Goal: Task Accomplishment & Management: Use online tool/utility

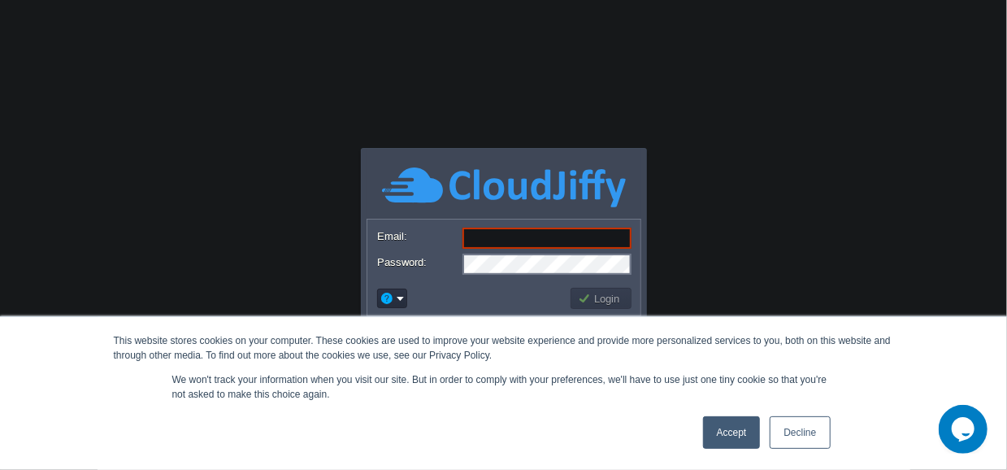
click at [781, 431] on link "Decline" at bounding box center [800, 432] width 60 height 33
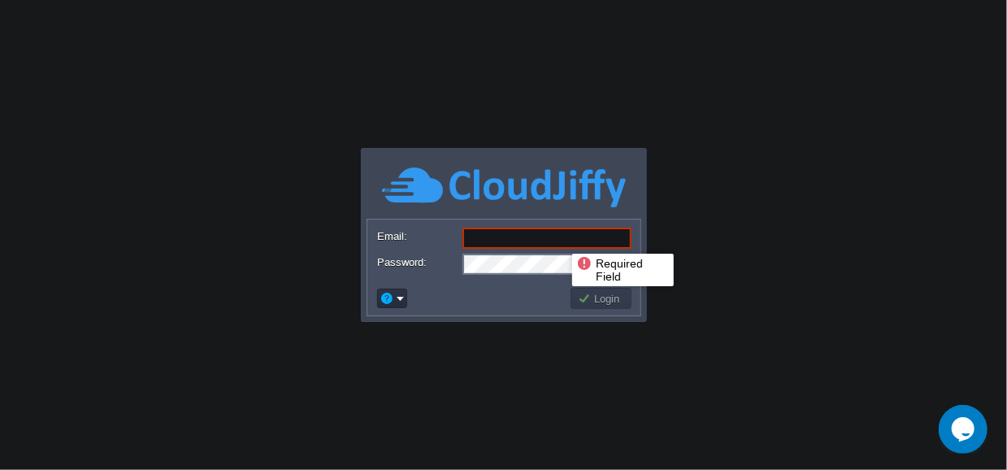
click at [555, 239] on input "Email:" at bounding box center [547, 238] width 169 height 21
paste input "[PERSON_NAME][EMAIL_ADDRESS][PERSON_NAME][DOMAIN_NAME]"
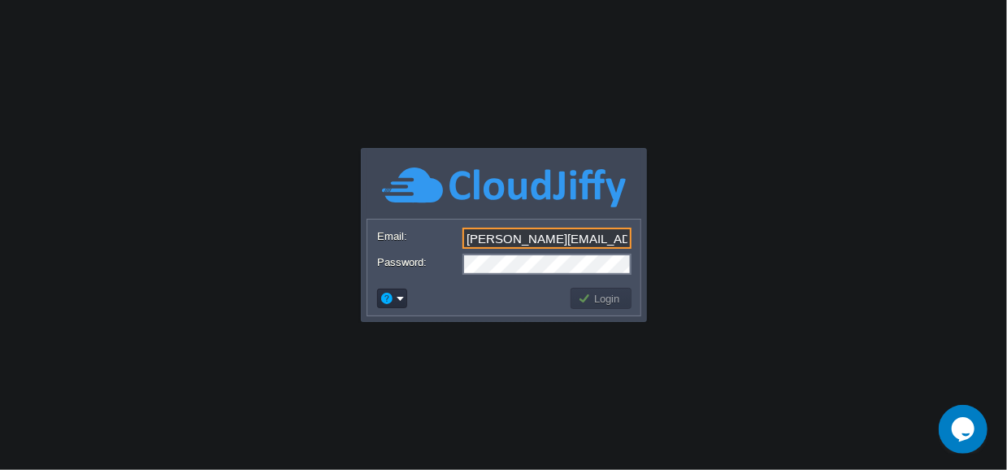
type input "[PERSON_NAME][EMAIL_ADDRESS][PERSON_NAME][DOMAIN_NAME]"
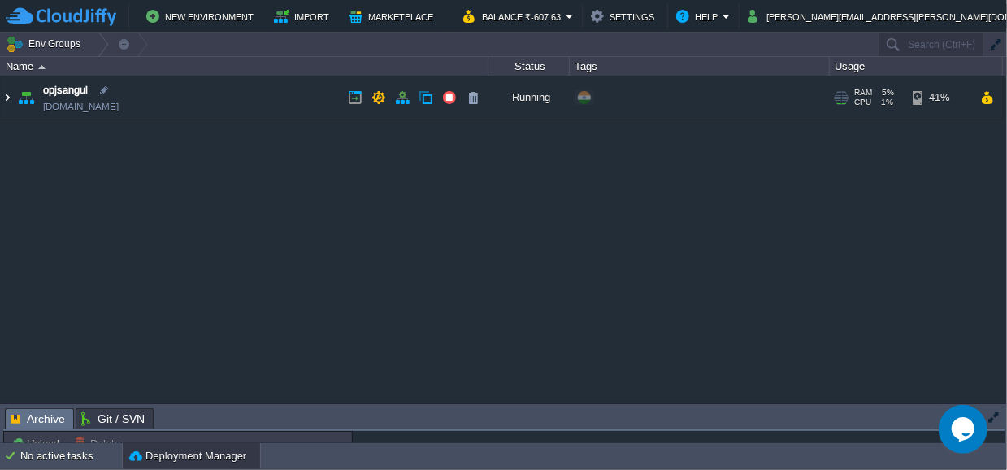
click at [8, 94] on img at bounding box center [7, 98] width 13 height 44
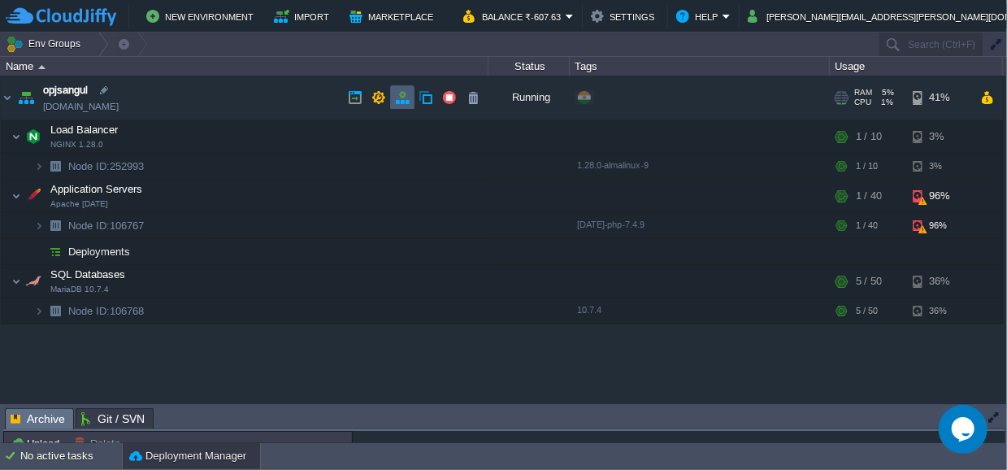
click at [400, 98] on button "button" at bounding box center [402, 97] width 15 height 15
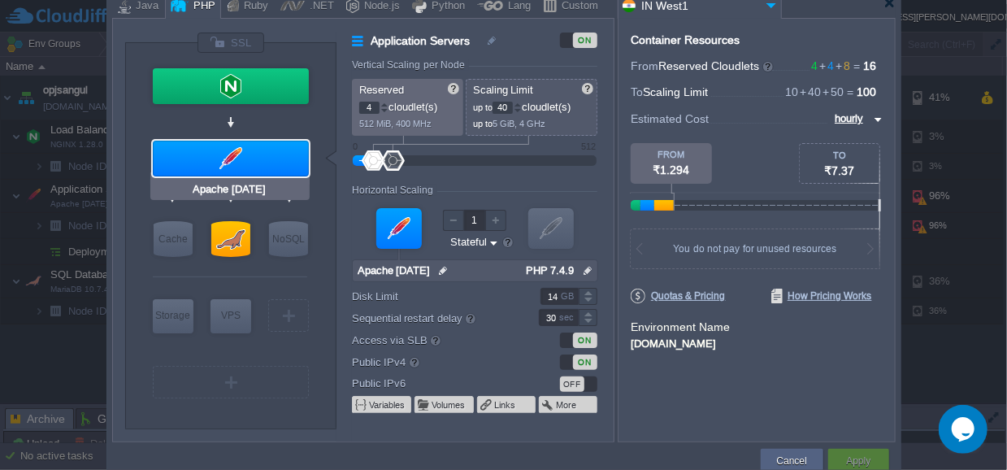
click at [244, 153] on div at bounding box center [231, 159] width 156 height 36
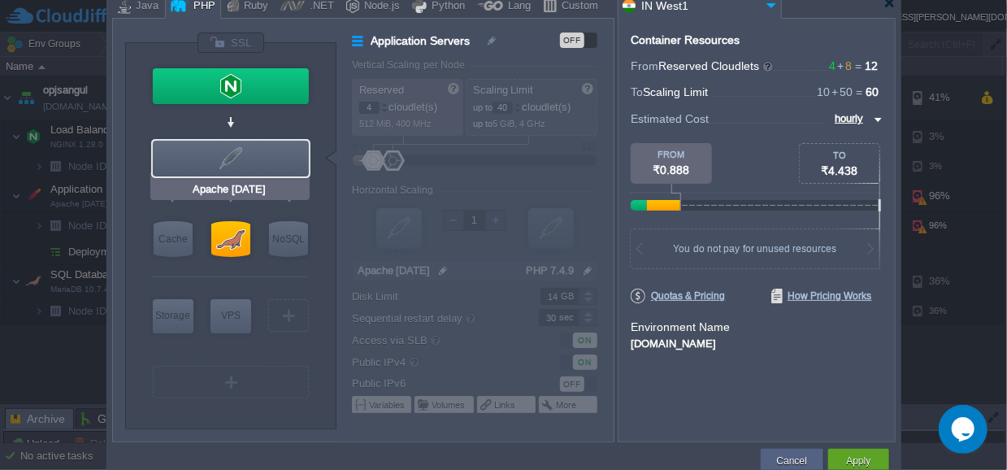
click at [244, 153] on div at bounding box center [231, 159] width 156 height 36
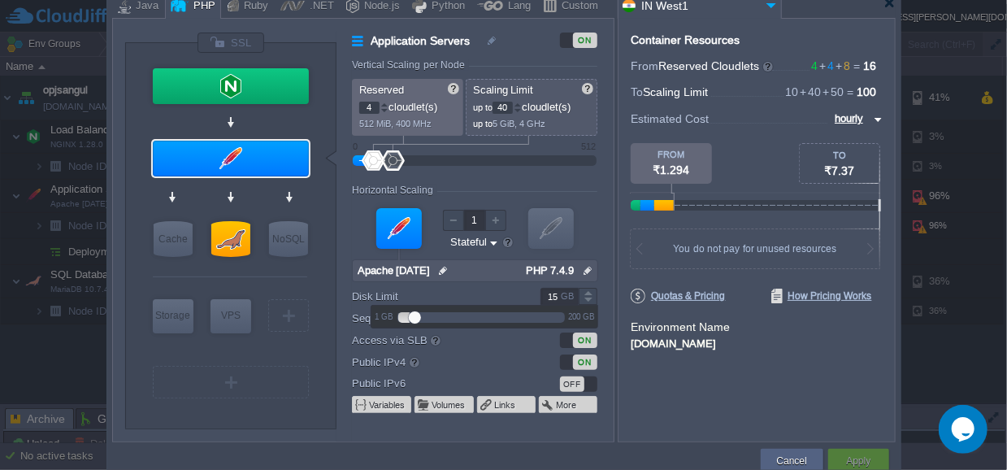
click at [587, 293] on div at bounding box center [588, 292] width 19 height 8
type input "19"
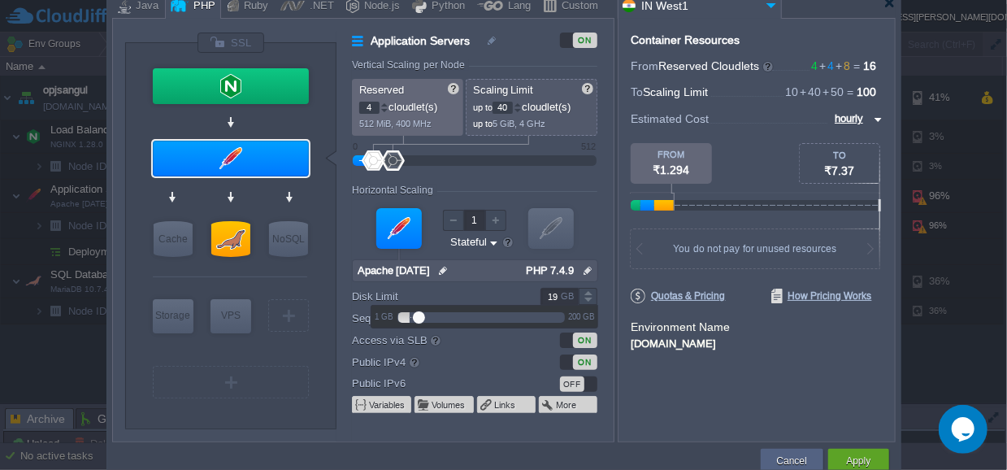
click at [587, 293] on div at bounding box center [588, 292] width 19 height 8
click at [791, 458] on button "Cancel" at bounding box center [792, 461] width 30 height 16
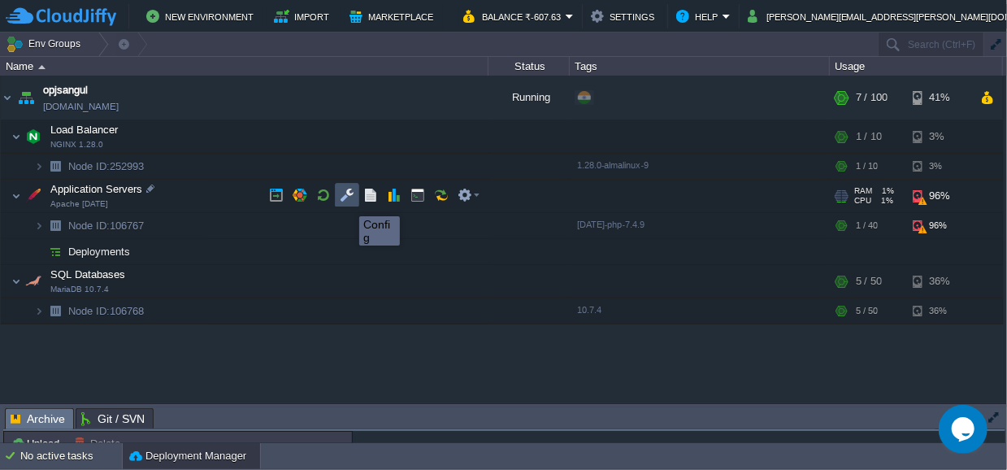
click at [347, 202] on button "button" at bounding box center [347, 195] width 15 height 15
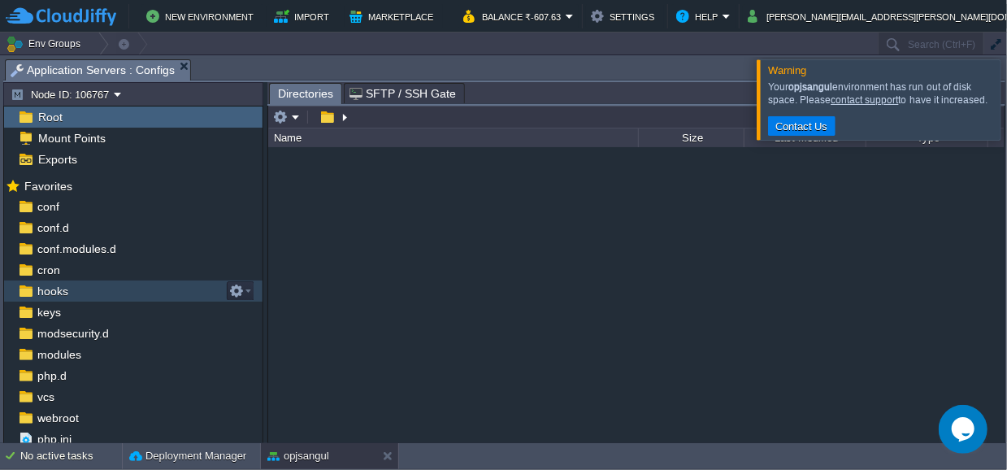
scroll to position [24, 0]
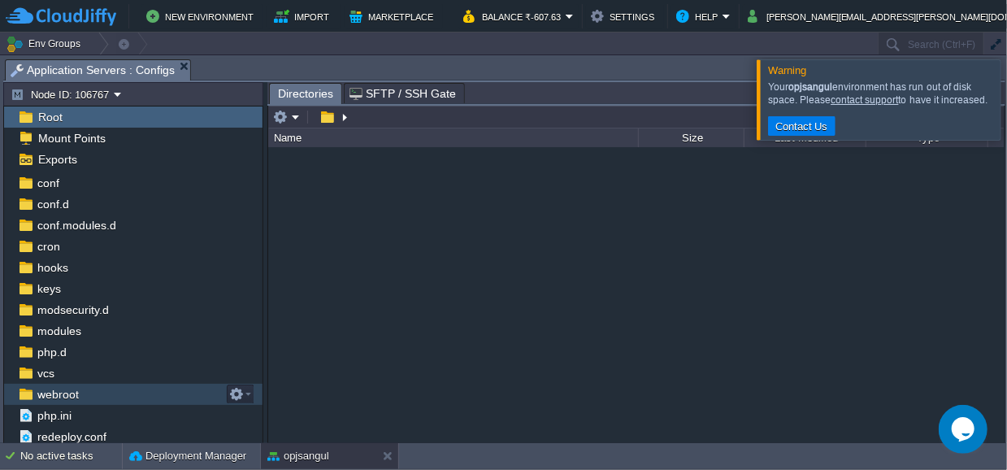
click at [63, 389] on span "webroot" at bounding box center [57, 394] width 47 height 15
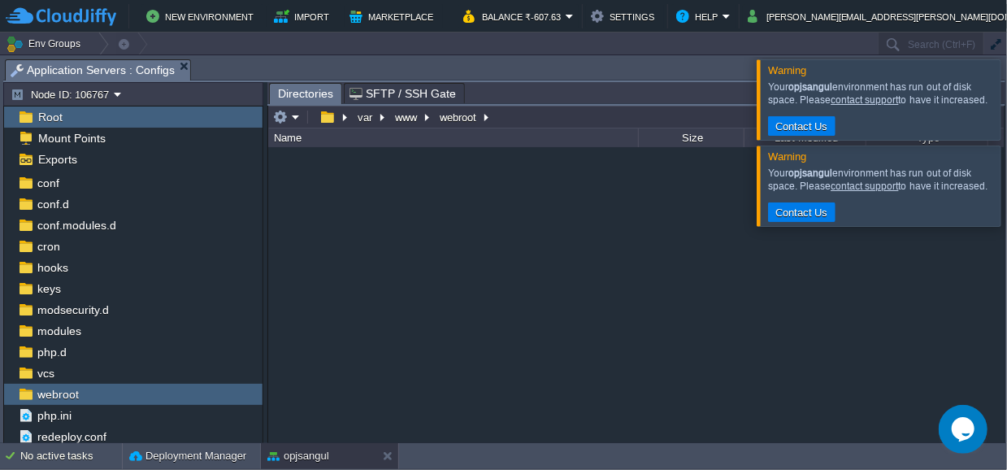
click at [1006, 90] on div at bounding box center [1027, 99] width 0 height 80
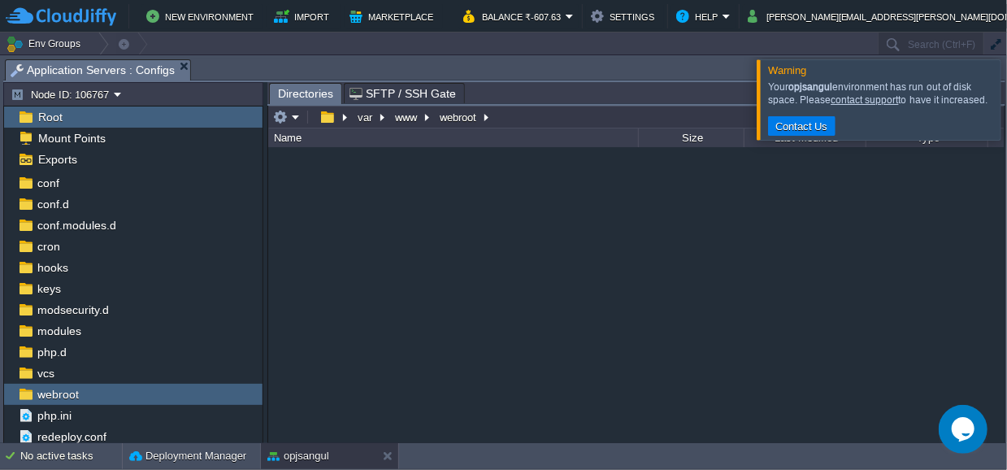
click at [1006, 106] on div at bounding box center [1027, 99] width 0 height 80
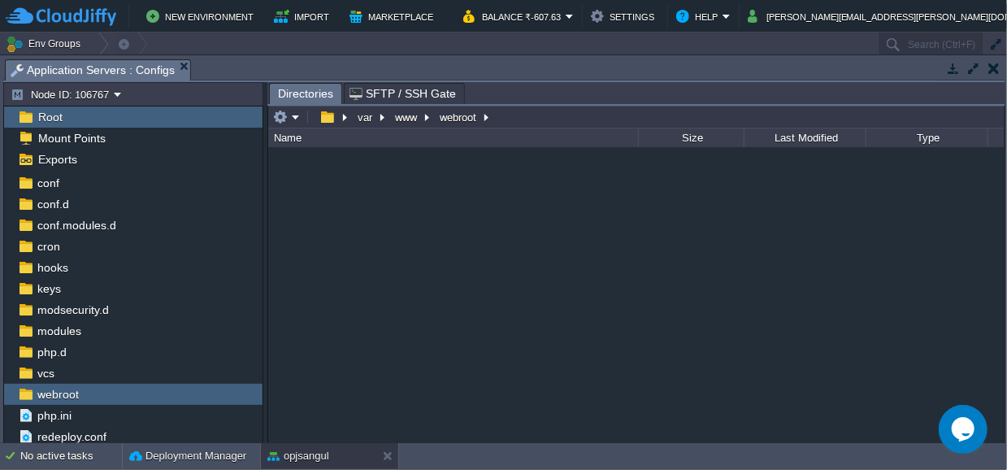
click at [994, 67] on button "button" at bounding box center [993, 68] width 11 height 15
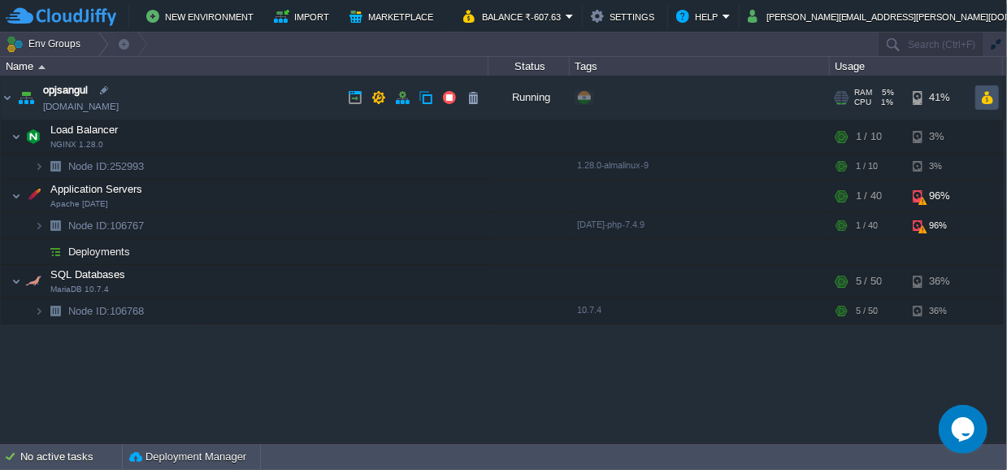
click at [985, 99] on button "button" at bounding box center [987, 97] width 14 height 15
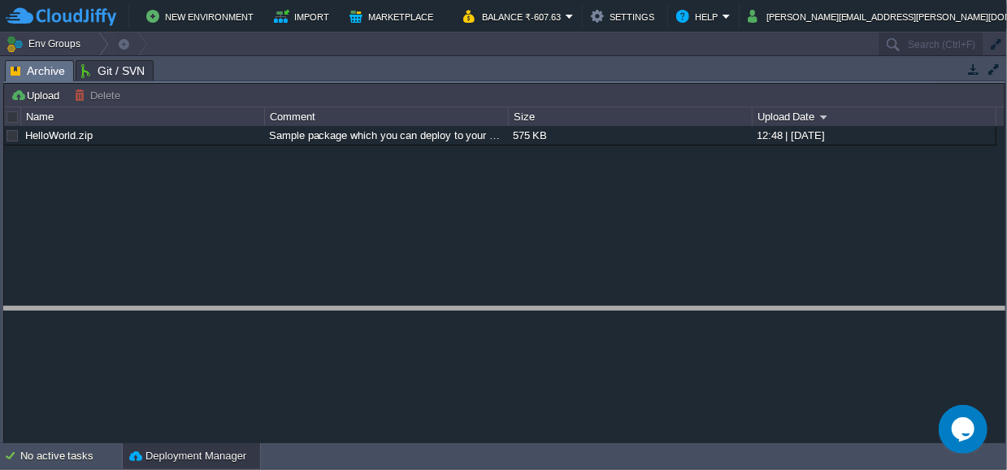
drag, startPoint x: 412, startPoint y: 68, endPoint x: 433, endPoint y: 319, distance: 251.2
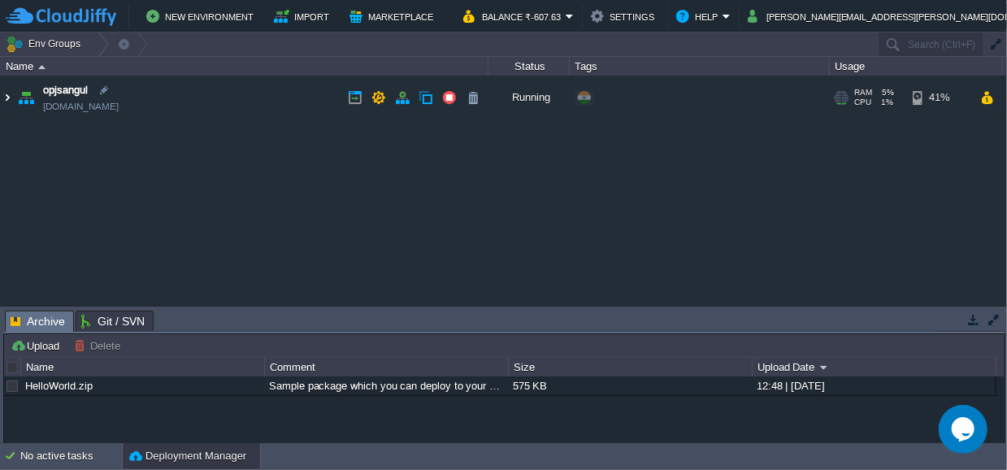
click at [2, 92] on img at bounding box center [7, 98] width 13 height 44
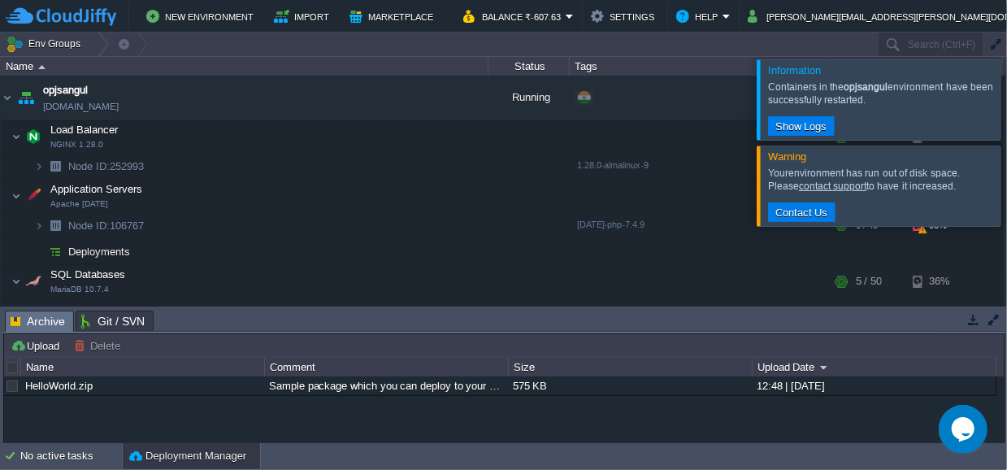
click at [1006, 191] on div at bounding box center [1027, 185] width 0 height 80
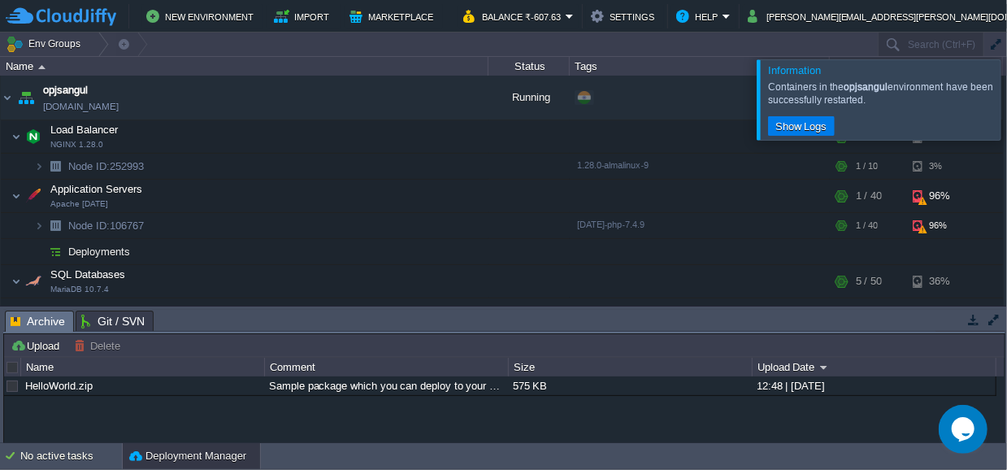
click at [1006, 99] on div at bounding box center [1027, 99] width 0 height 80
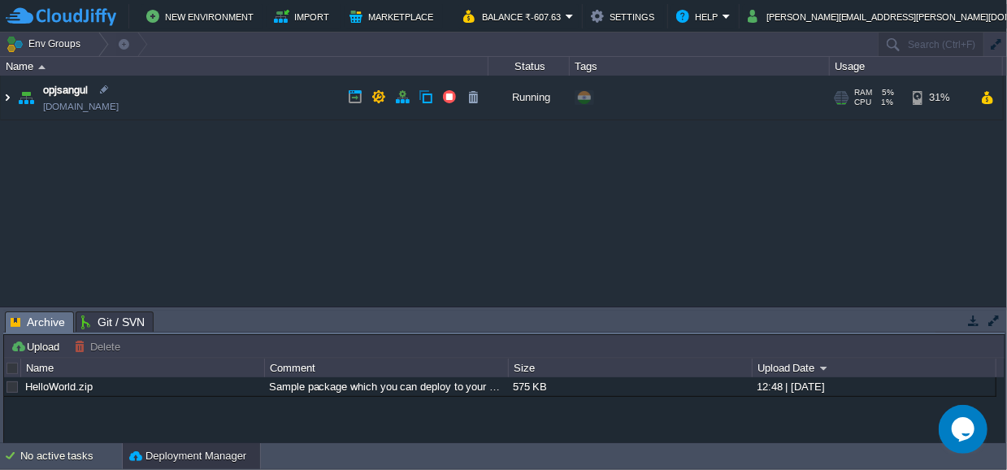
click at [8, 99] on img at bounding box center [7, 98] width 13 height 44
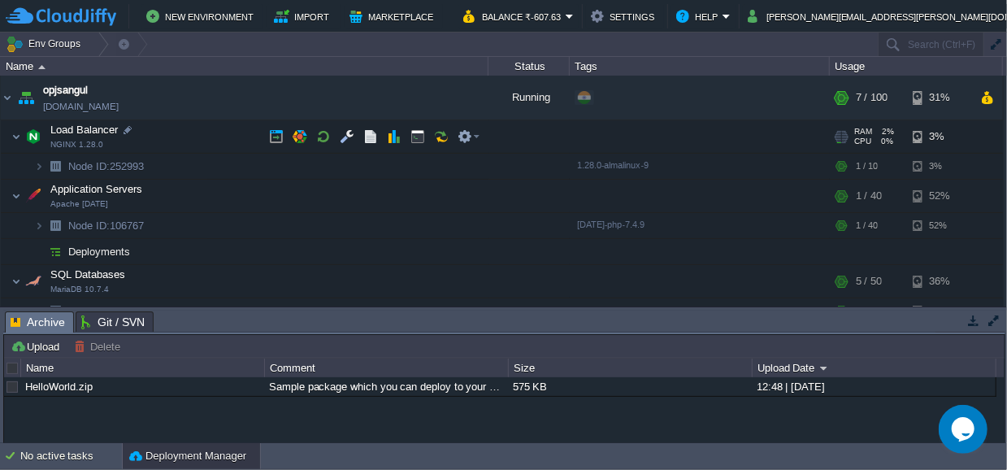
scroll to position [20, 0]
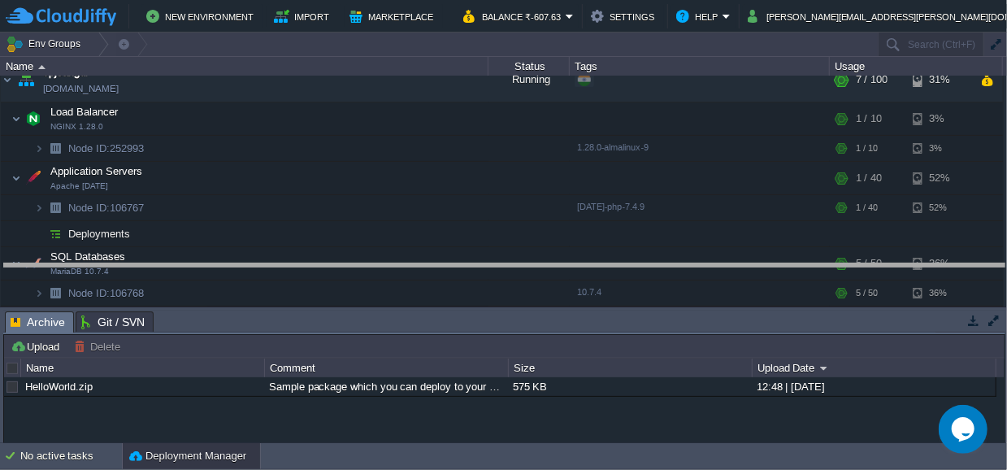
drag, startPoint x: 680, startPoint y: 319, endPoint x: 676, endPoint y: 113, distance: 205.7
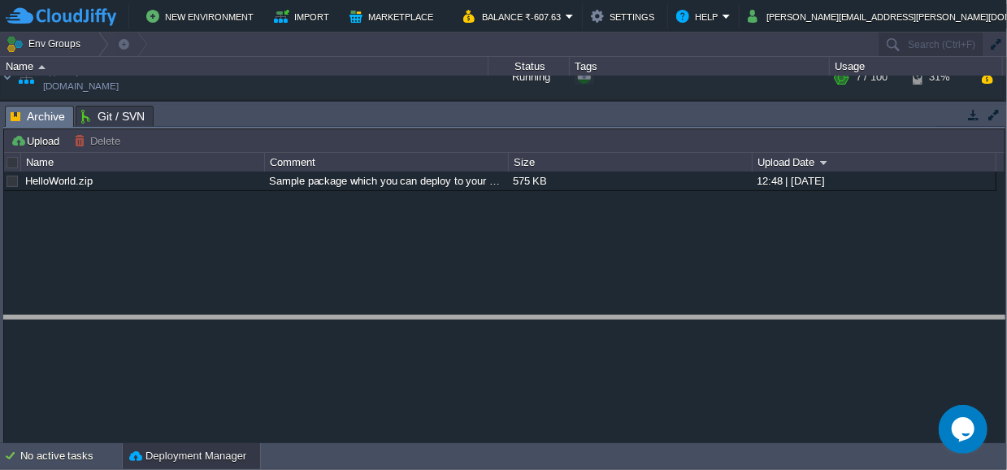
drag, startPoint x: 367, startPoint y: 111, endPoint x: 353, endPoint y: 329, distance: 219.1
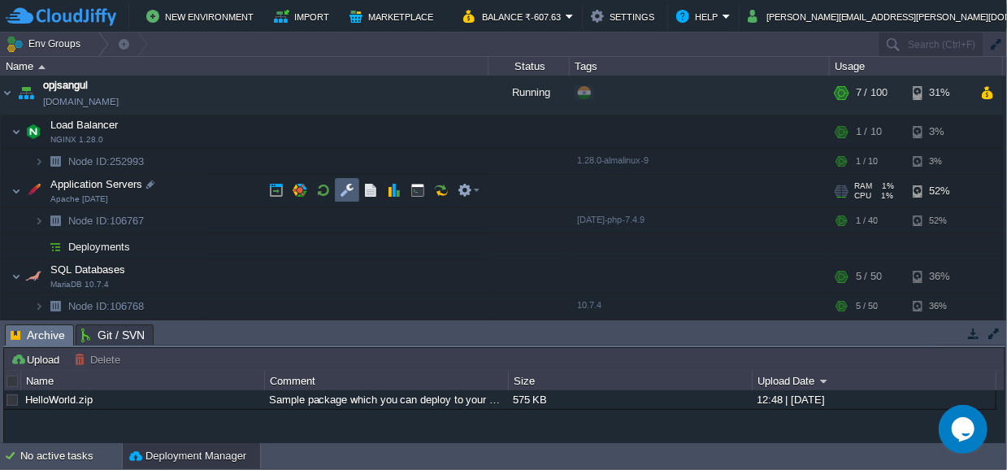
click at [338, 191] on td at bounding box center [347, 190] width 24 height 24
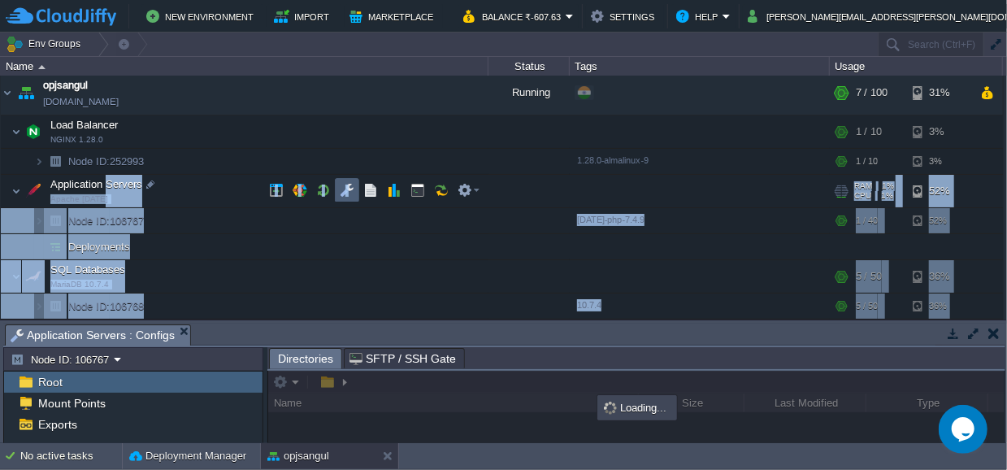
click at [338, 191] on div "opjsangul [DOMAIN_NAME] Running + Add to Env Group RAM 5% CPU 1% 7 / 100 31% Lo…" at bounding box center [503, 198] width 1007 height 244
click at [341, 190] on button "button" at bounding box center [347, 190] width 15 height 15
click at [83, 181] on span "Application Servers" at bounding box center [97, 184] width 96 height 14
click at [349, 186] on button "button" at bounding box center [347, 190] width 15 height 15
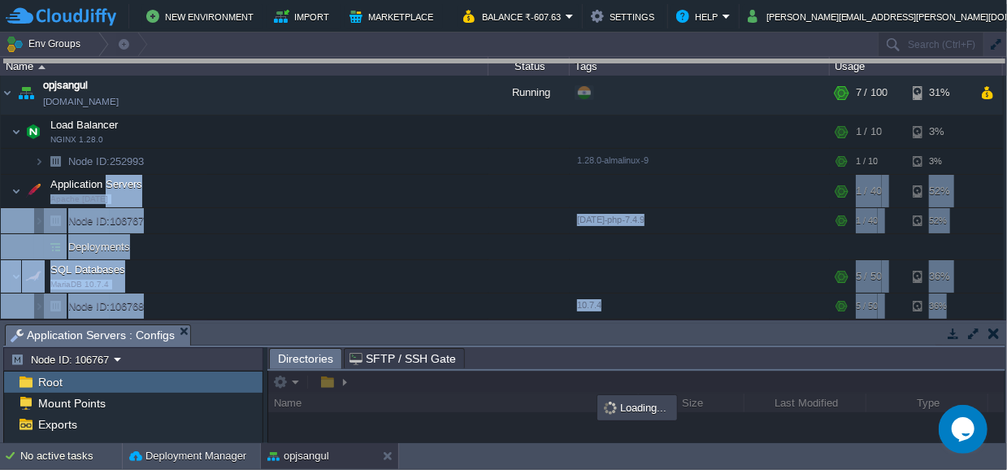
drag, startPoint x: 382, startPoint y: 333, endPoint x: 424, endPoint y: 29, distance: 306.9
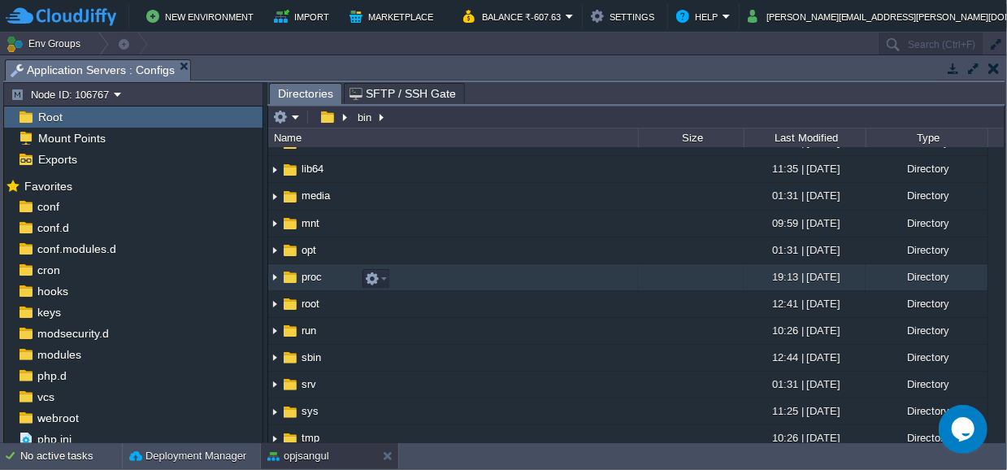
scroll to position [159, 0]
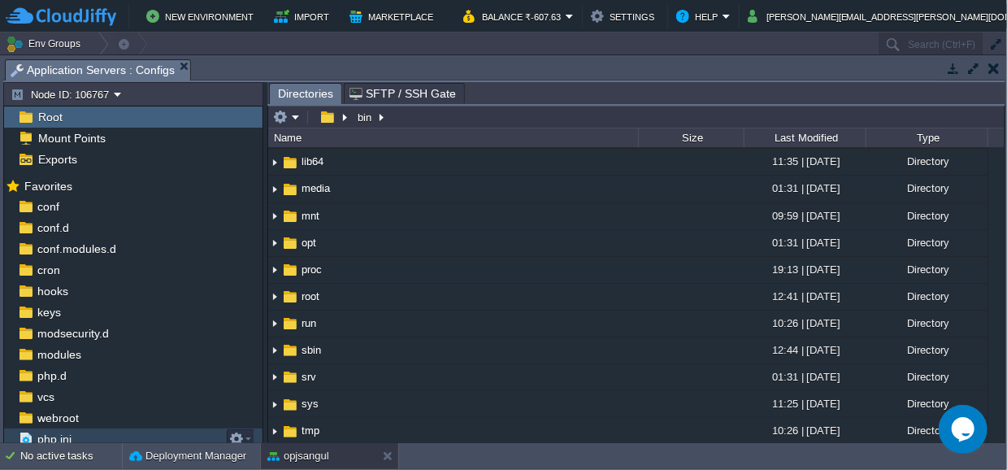
click at [50, 428] on div "php.ini" at bounding box center [133, 438] width 258 height 21
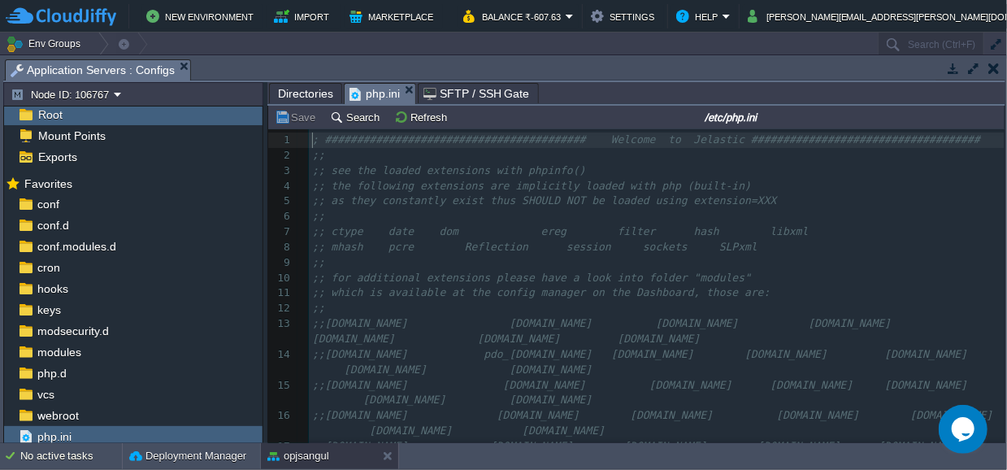
scroll to position [0, 0]
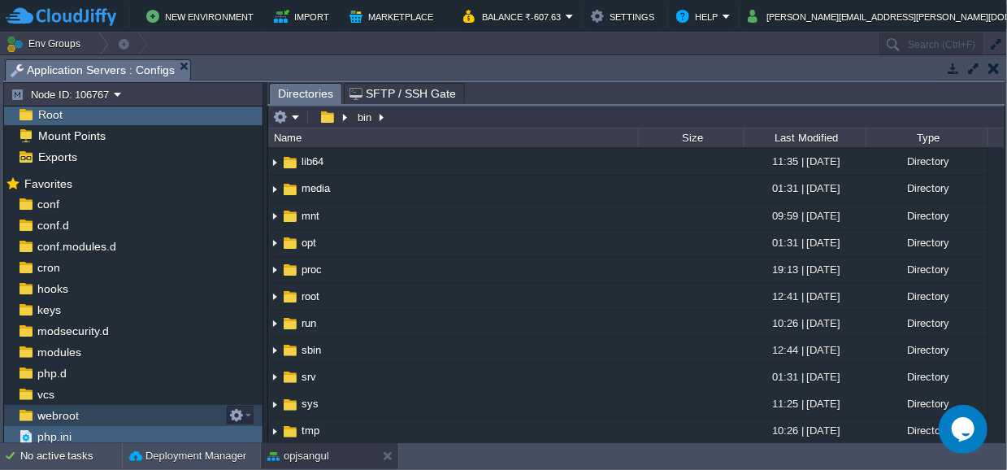
click at [76, 408] on span "webroot" at bounding box center [57, 415] width 47 height 15
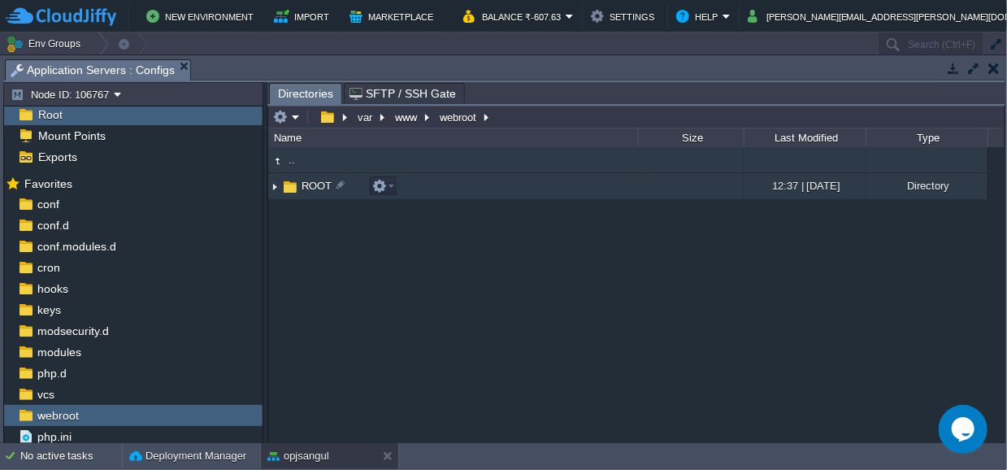
click at [275, 187] on img at bounding box center [274, 186] width 13 height 25
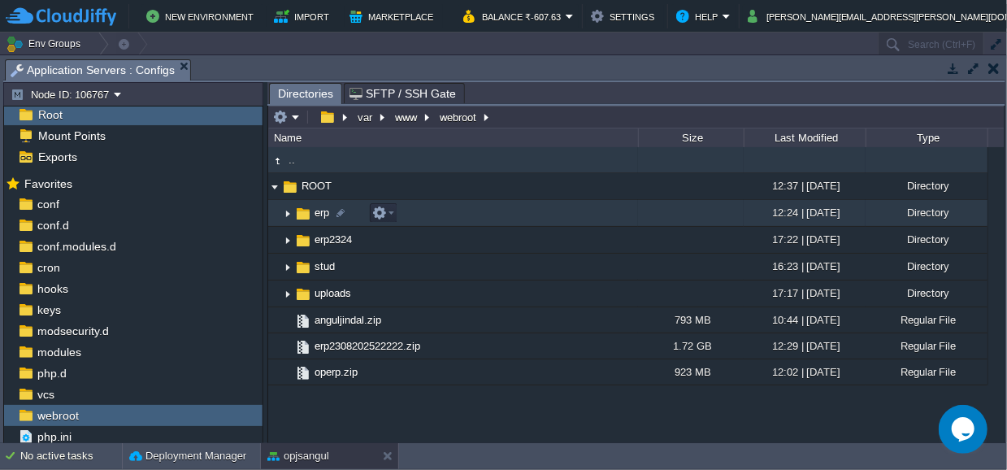
click at [287, 213] on img at bounding box center [287, 213] width 13 height 25
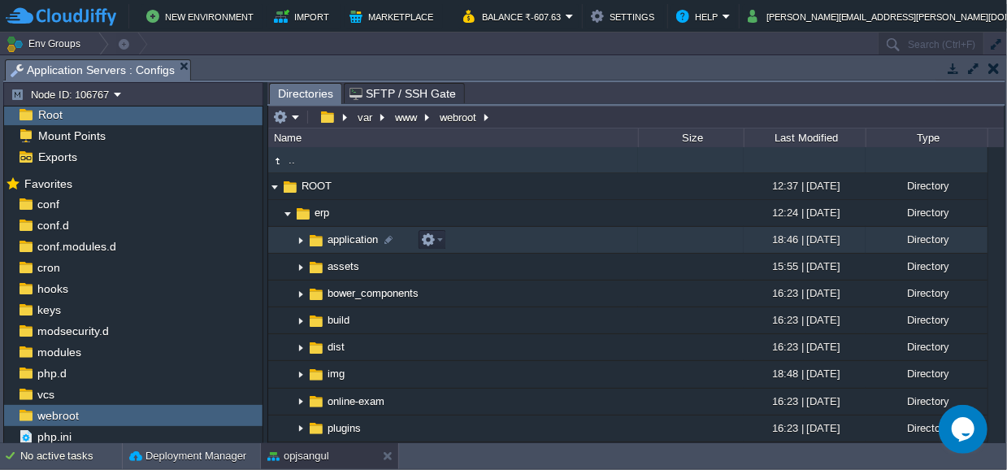
click at [300, 241] on img at bounding box center [300, 240] width 13 height 25
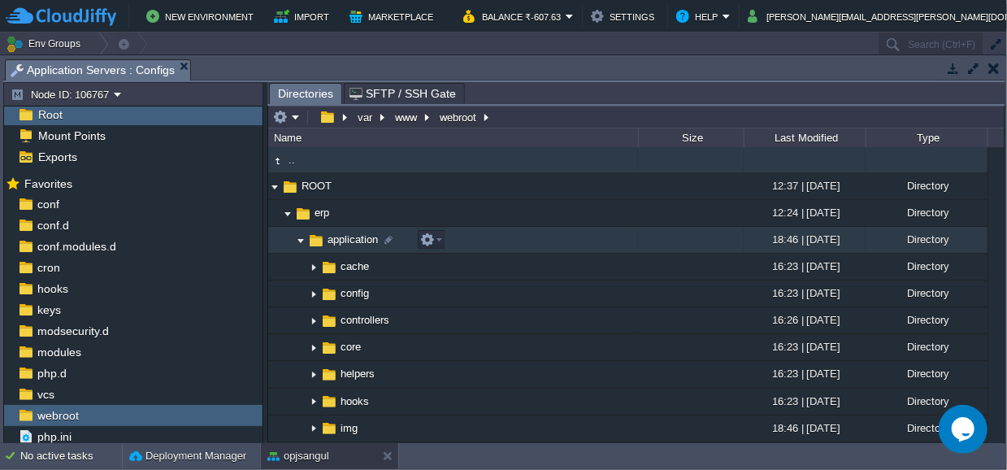
click at [298, 241] on img at bounding box center [300, 240] width 13 height 25
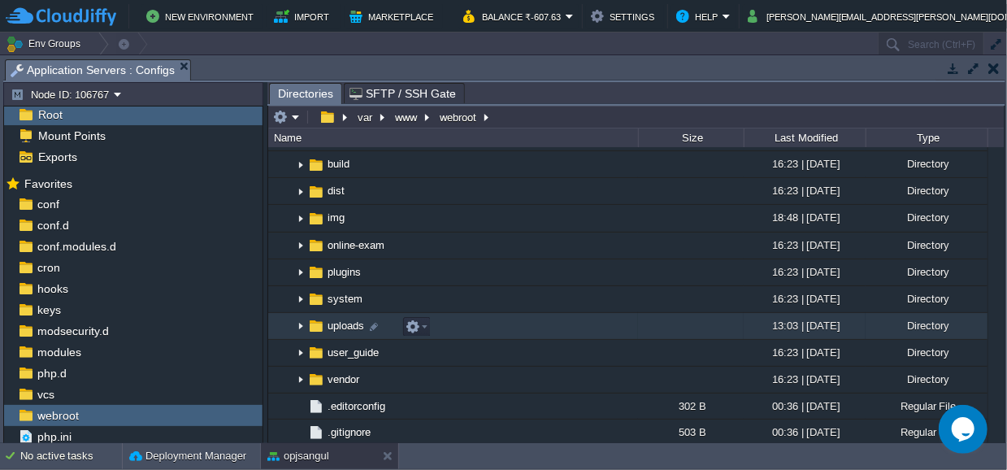
scroll to position [158, 0]
click at [302, 327] on img at bounding box center [300, 324] width 13 height 25
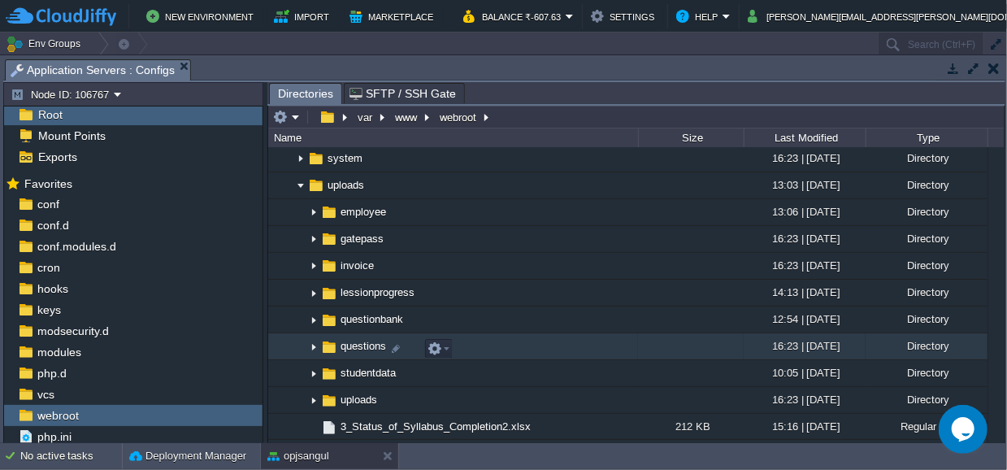
scroll to position [320, 0]
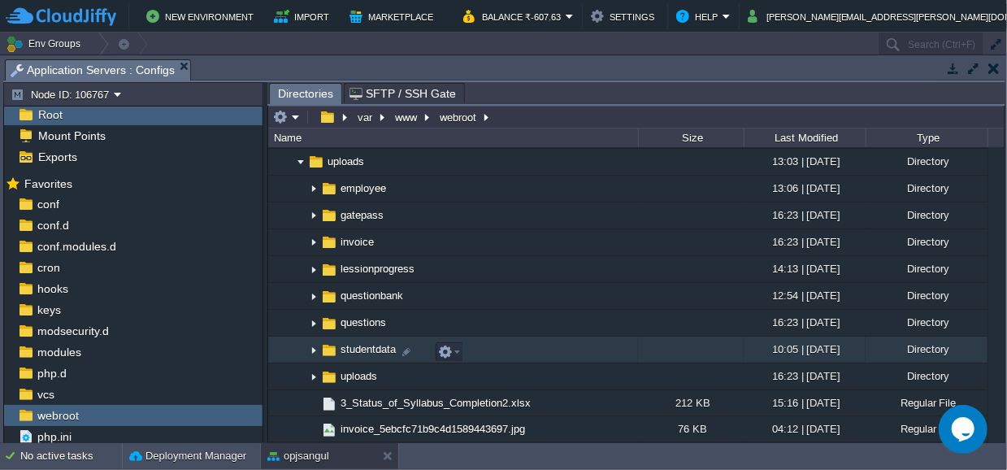
click at [314, 353] on img at bounding box center [313, 349] width 13 height 25
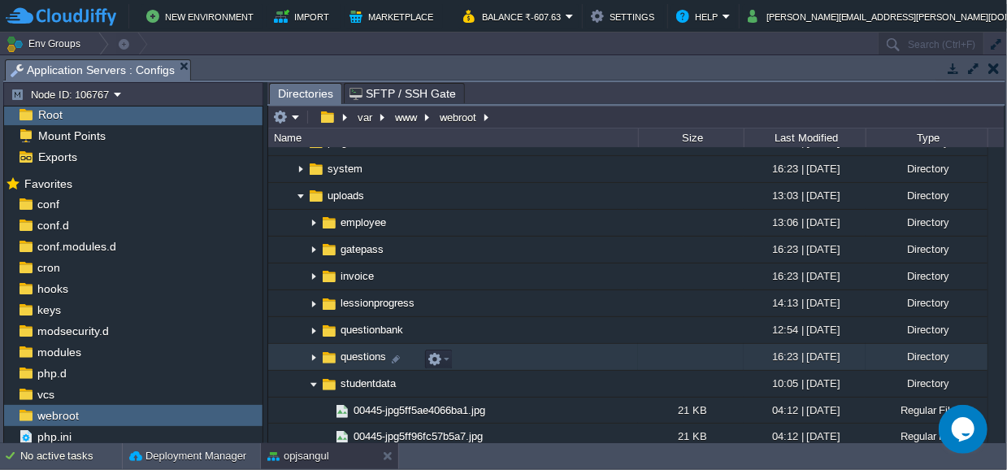
scroll to position [335, 0]
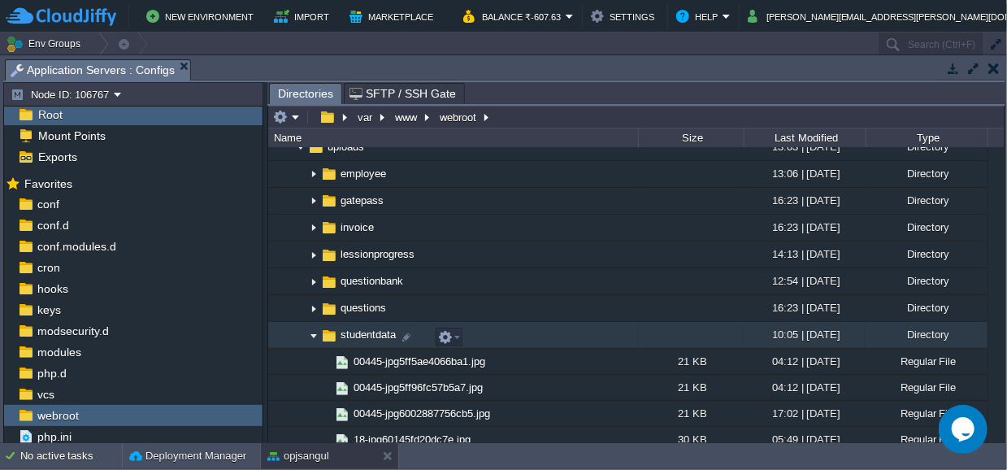
click at [313, 337] on img at bounding box center [313, 335] width 13 height 25
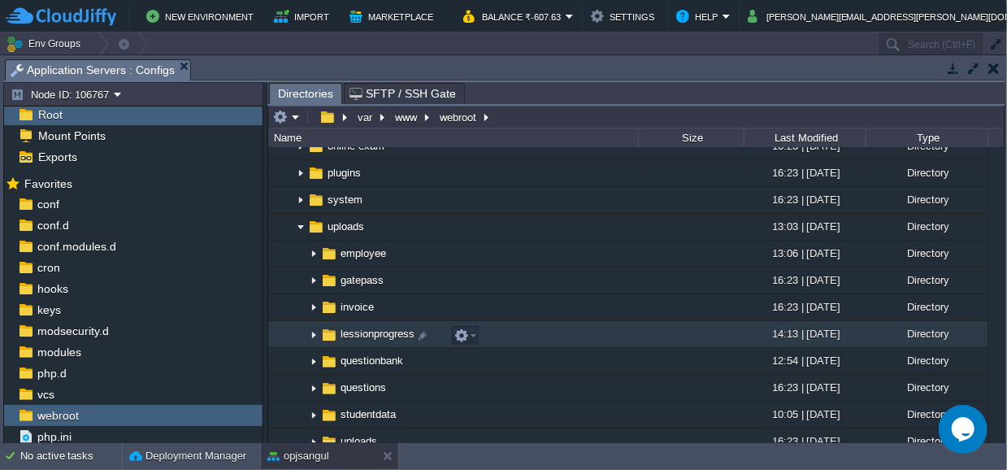
scroll to position [254, 0]
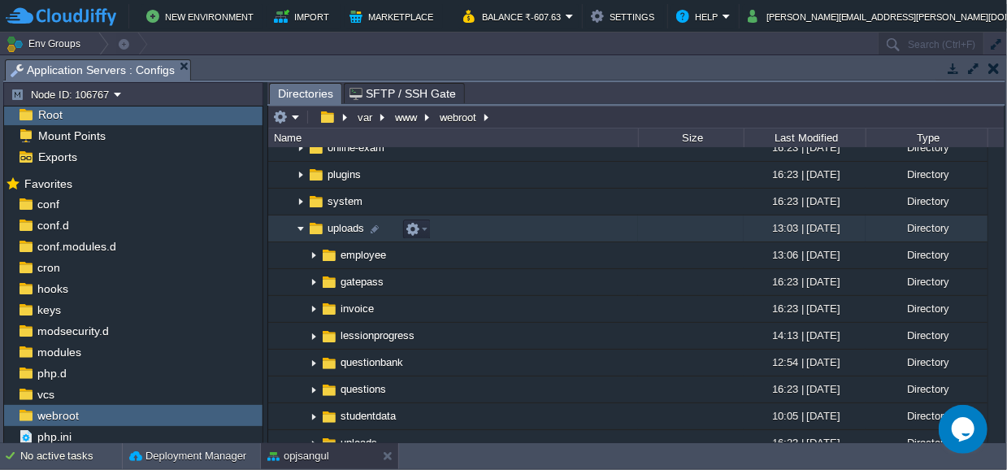
click at [300, 230] on img at bounding box center [300, 228] width 13 height 25
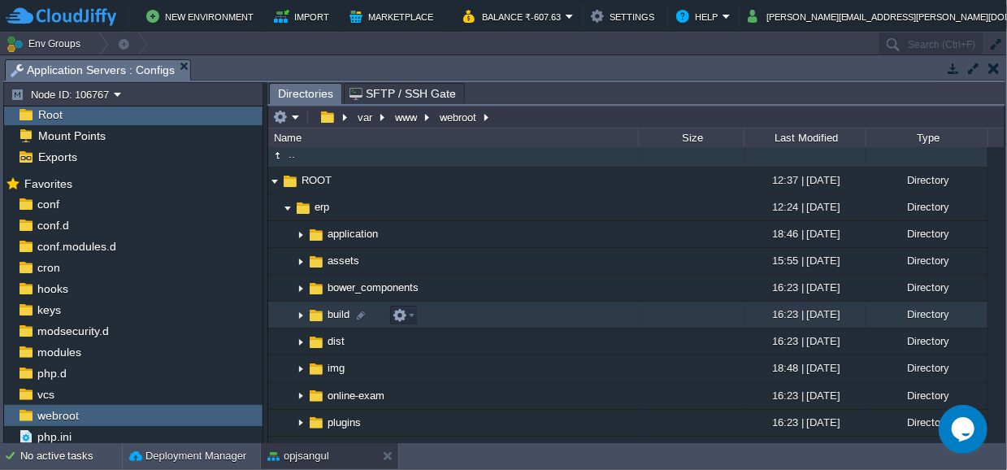
scroll to position [2, 0]
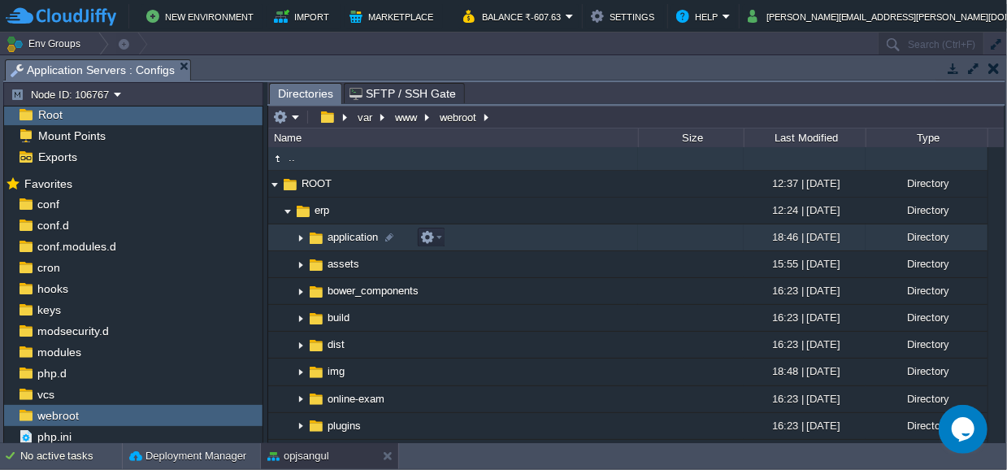
click at [298, 238] on img at bounding box center [300, 237] width 13 height 25
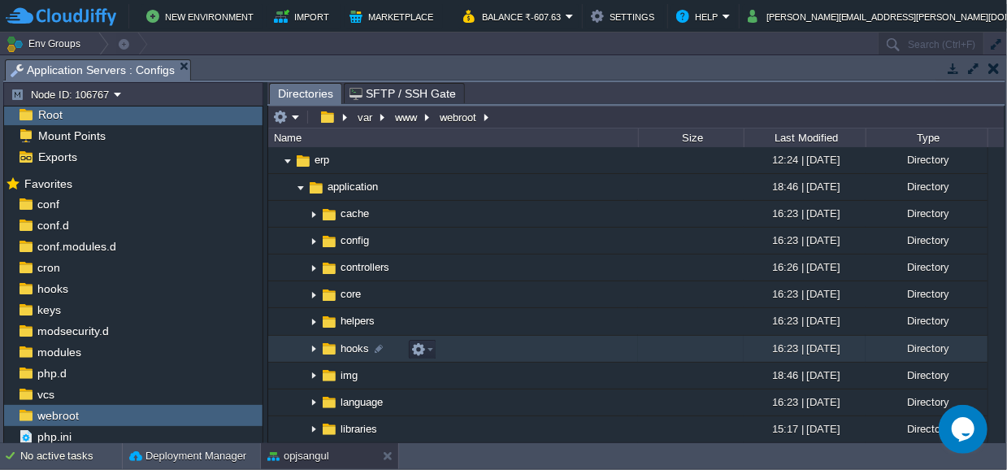
scroll to position [89, 0]
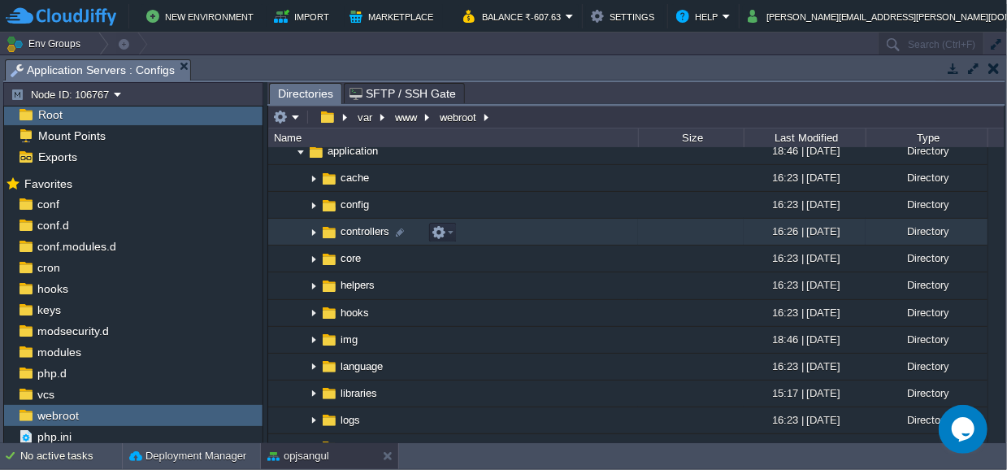
click at [315, 230] on img at bounding box center [313, 231] width 13 height 25
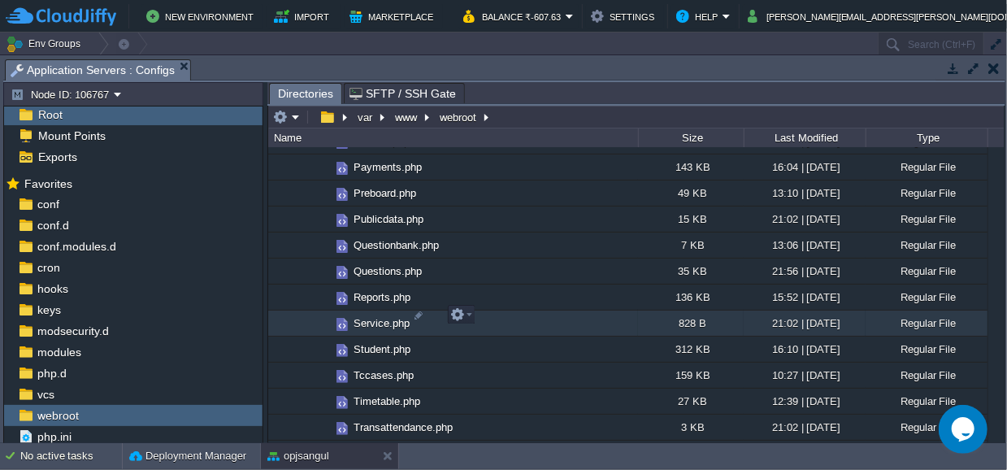
scroll to position [805, 0]
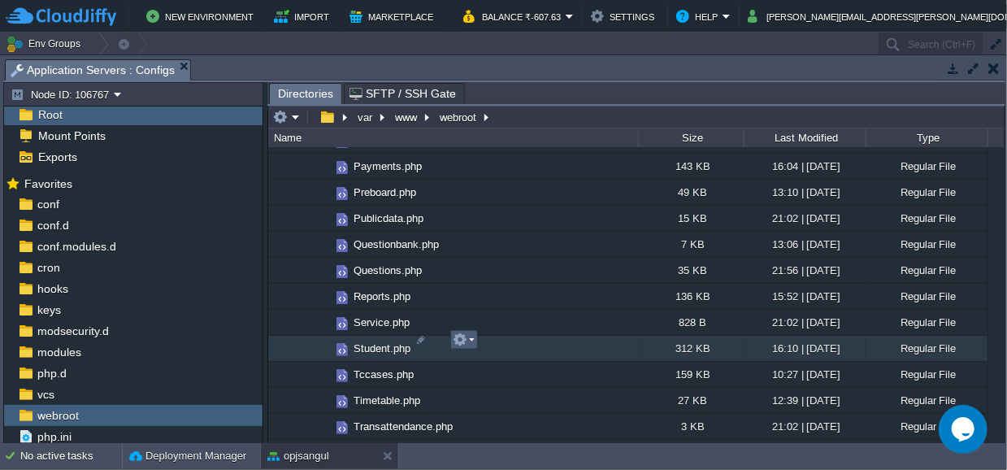
click at [473, 341] on em at bounding box center [464, 339] width 22 height 15
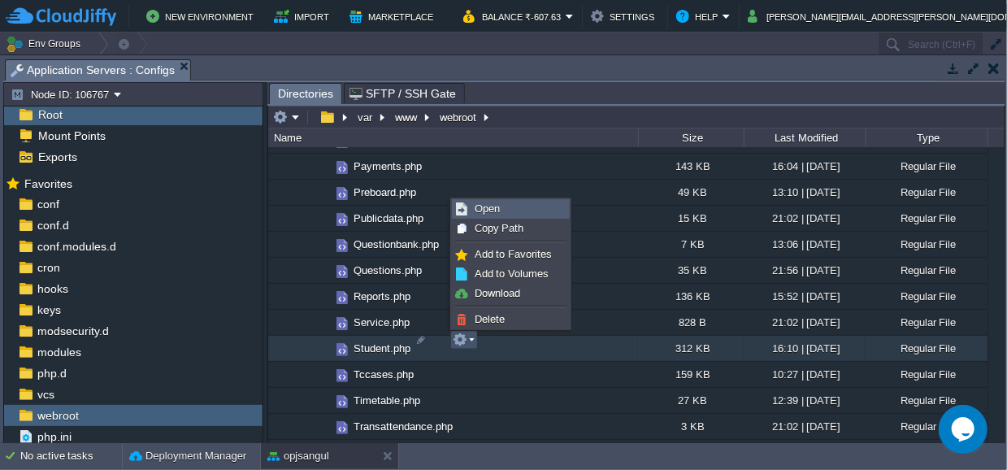
click at [486, 208] on span "Open" at bounding box center [487, 208] width 25 height 12
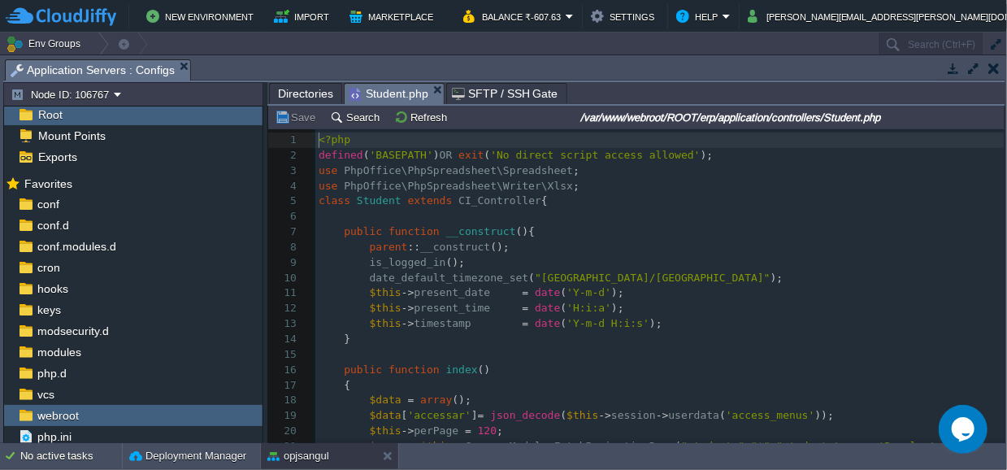
scroll to position [5, 0]
click at [344, 116] on button "Search" at bounding box center [357, 117] width 54 height 15
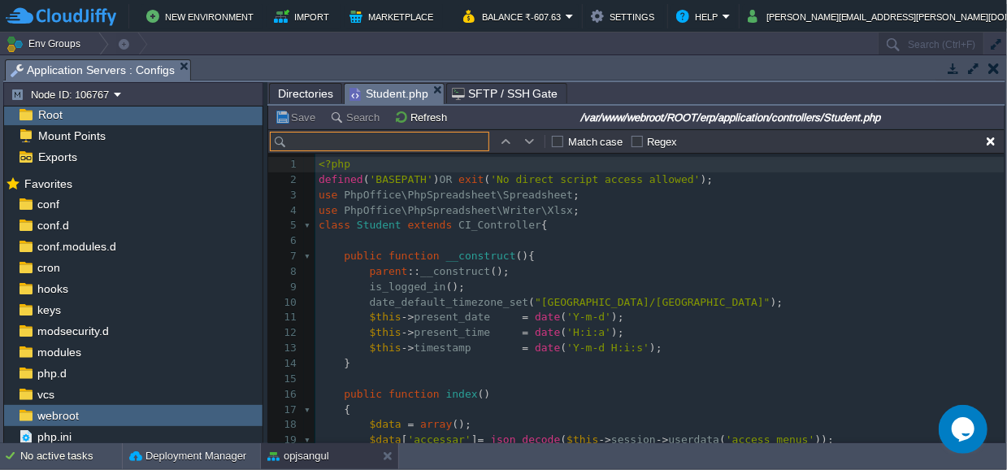
scroll to position [24, 0]
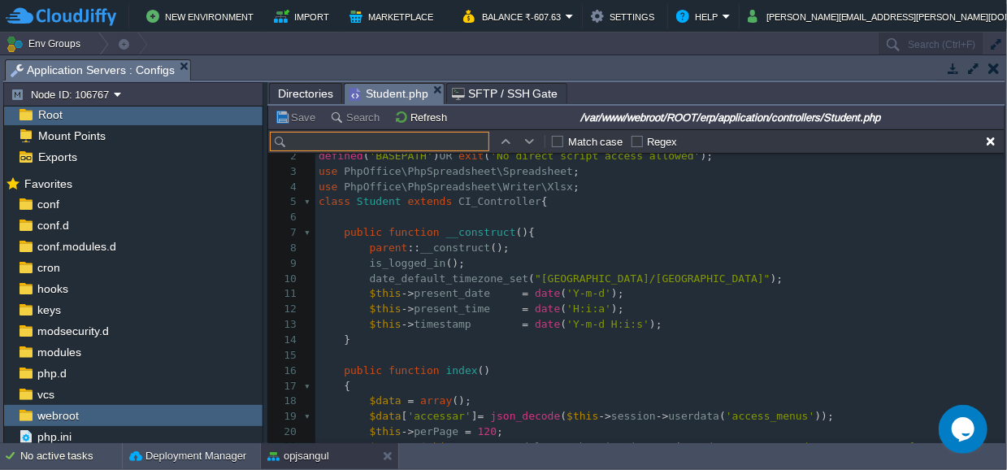
click at [348, 137] on input "text" at bounding box center [379, 142] width 219 height 20
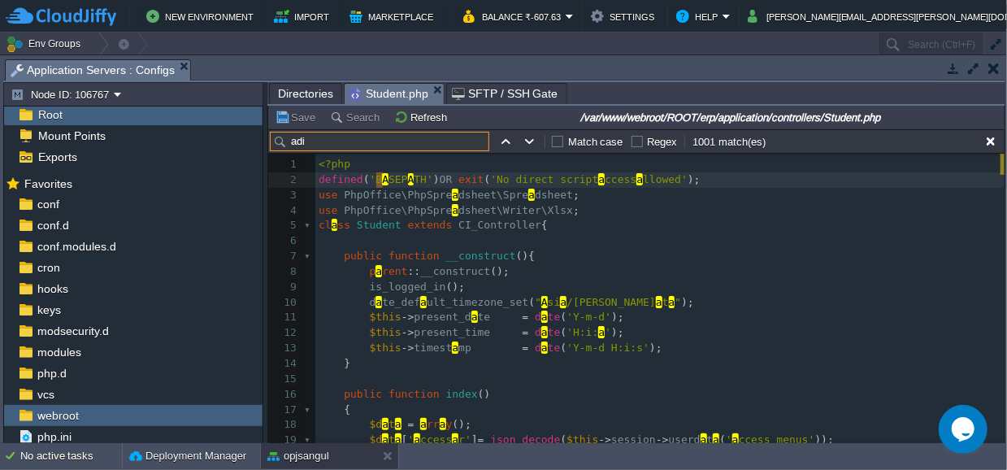
scroll to position [24548, 0]
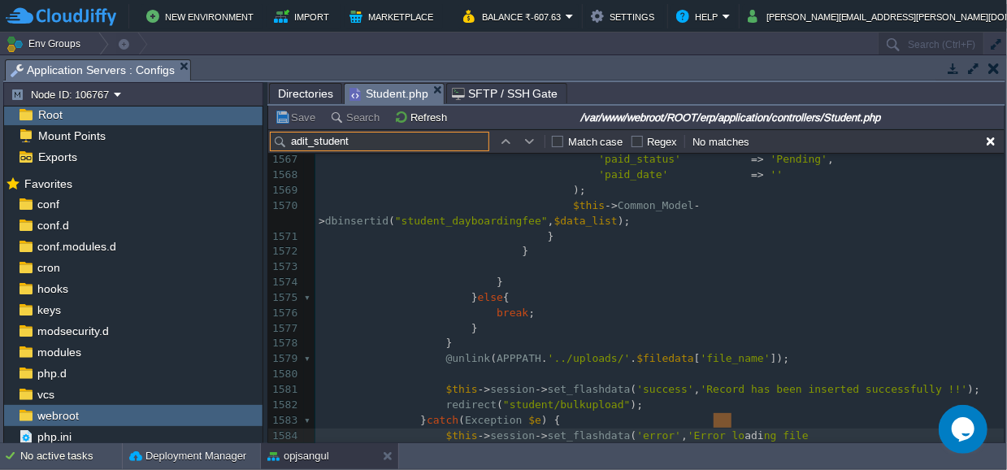
click at [314, 141] on input "adit_student" at bounding box center [379, 142] width 219 height 20
click at [527, 140] on button "button" at bounding box center [530, 141] width 15 height 15
click at [307, 137] on input "aditstudent" at bounding box center [379, 142] width 219 height 20
click at [295, 140] on input "adit_student" at bounding box center [379, 142] width 219 height 20
click at [362, 141] on input "edit_student" at bounding box center [379, 142] width 219 height 20
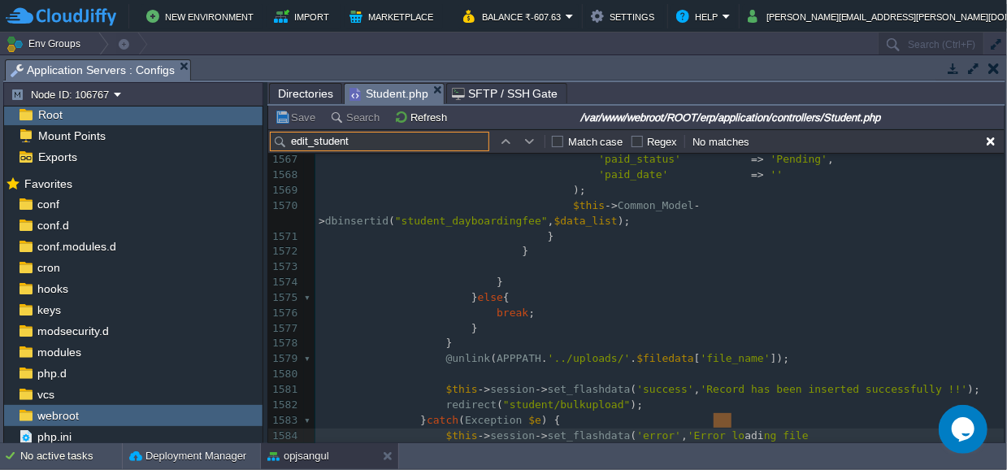
click at [312, 140] on input "edit_student" at bounding box center [379, 142] width 219 height 20
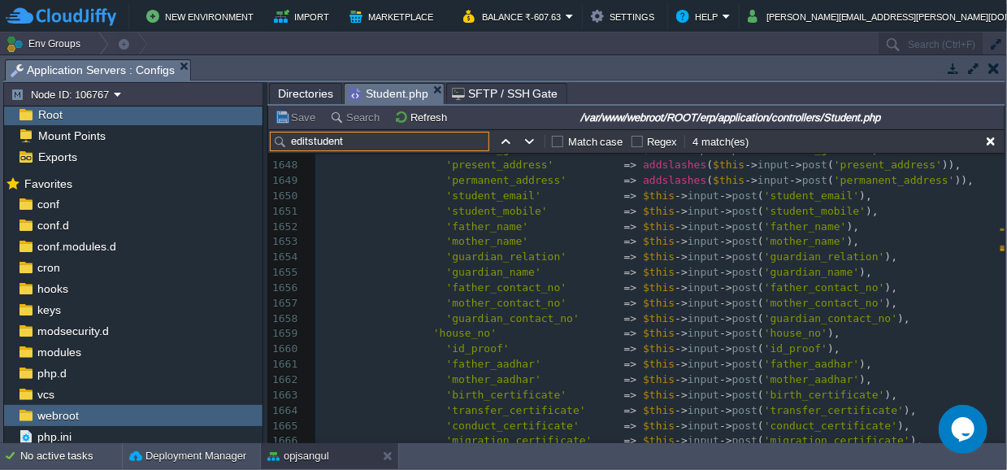
scroll to position [26521, 0]
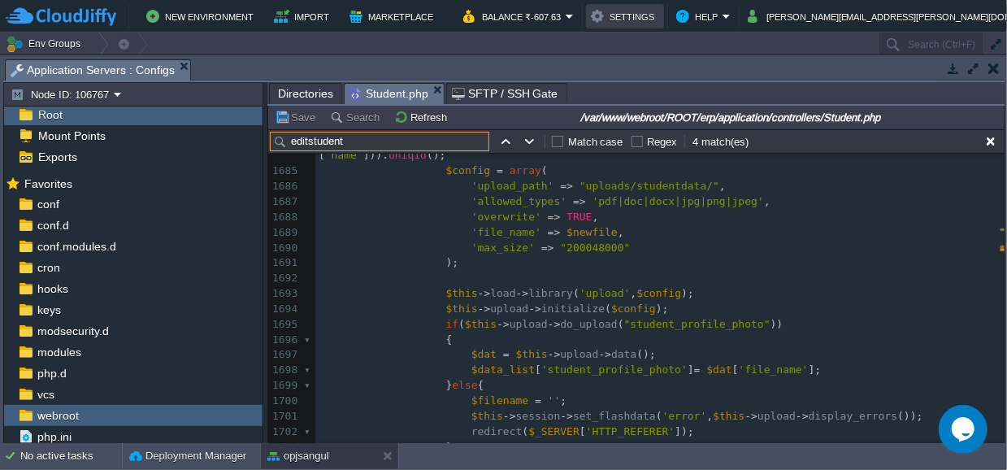
type input "editstudent"
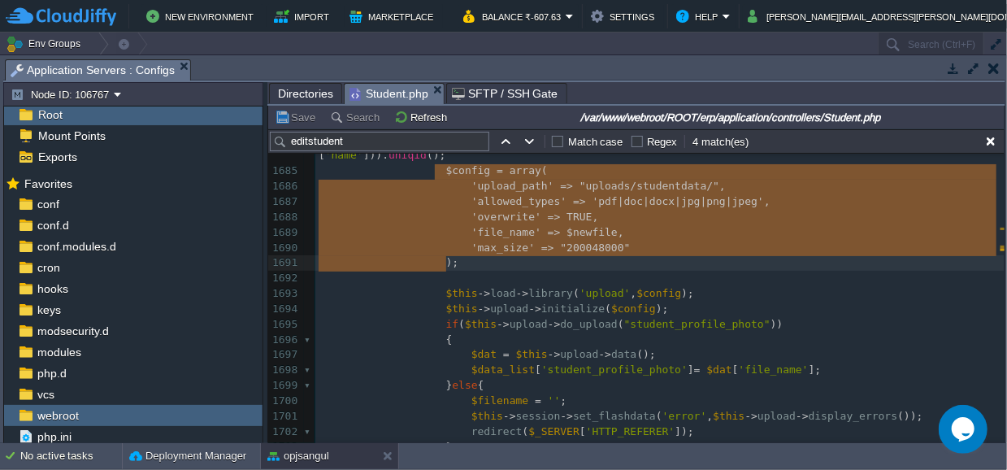
type textarea "$config = array( 'upload_path' => "uploads/studentdata/", 'allowed_types' => 'p…"
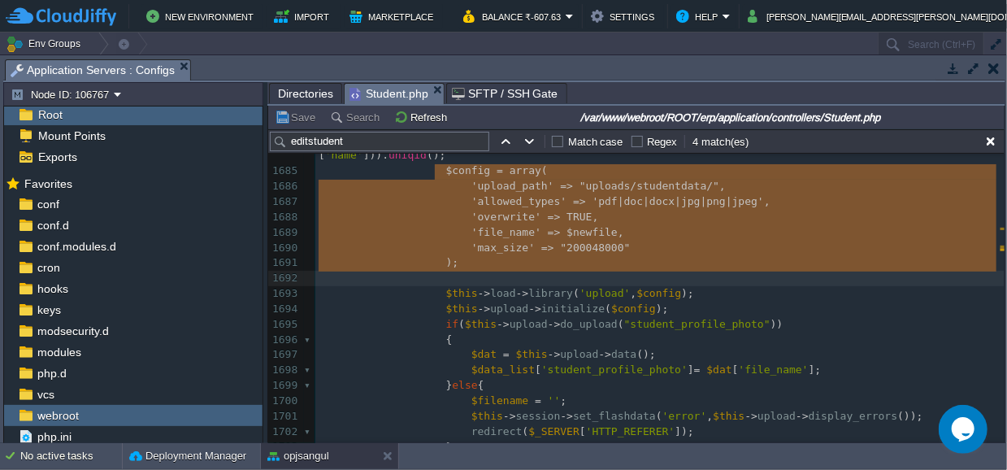
drag, startPoint x: 434, startPoint y: 167, endPoint x: 450, endPoint y: 270, distance: 103.7
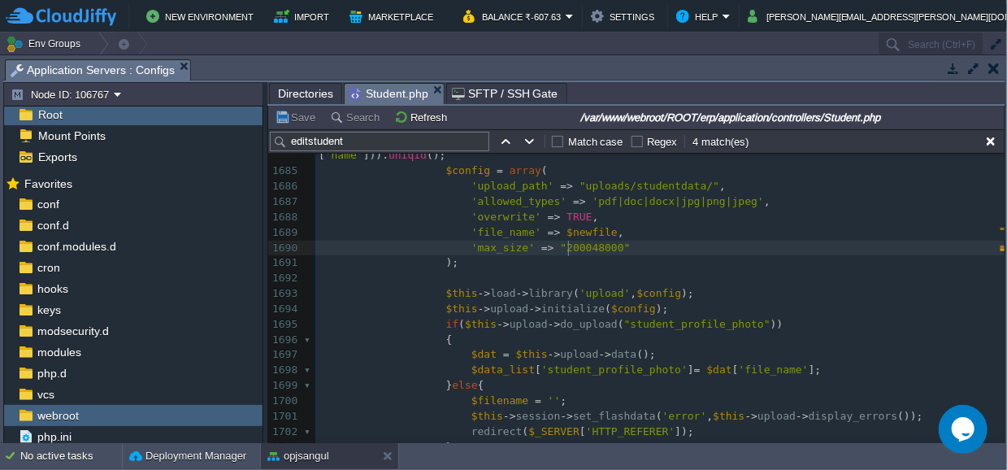
click at [567, 248] on span ""200048000"" at bounding box center [595, 247] width 70 height 12
type textarea "1024"
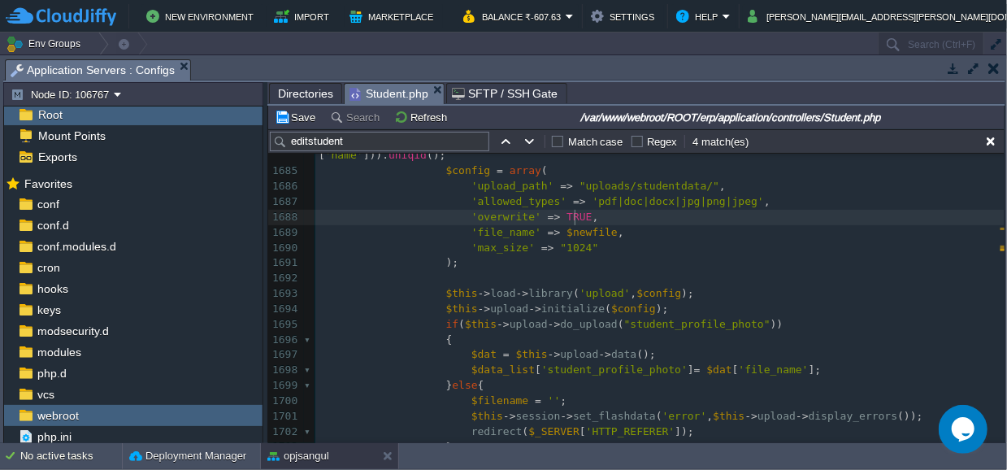
click at [637, 219] on pre "'overwrite' => TRUE ," at bounding box center [659, 217] width 689 height 15
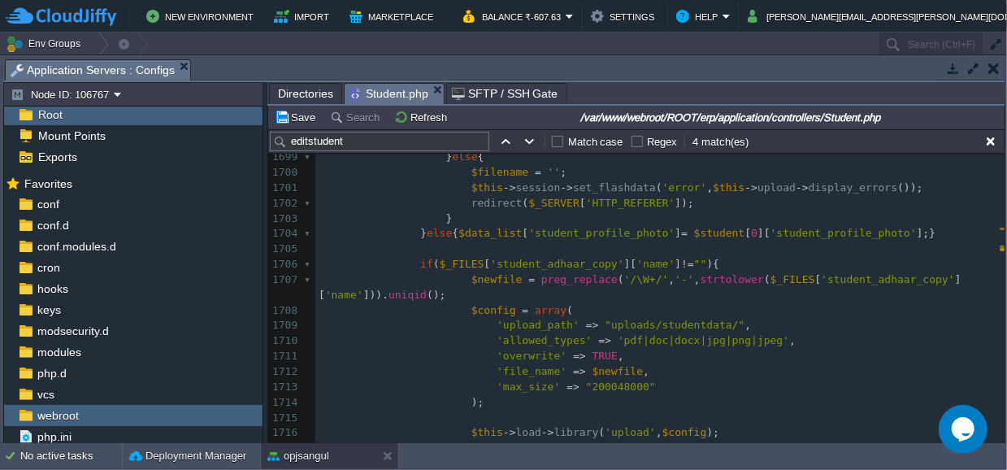
scroll to position [27147, 0]
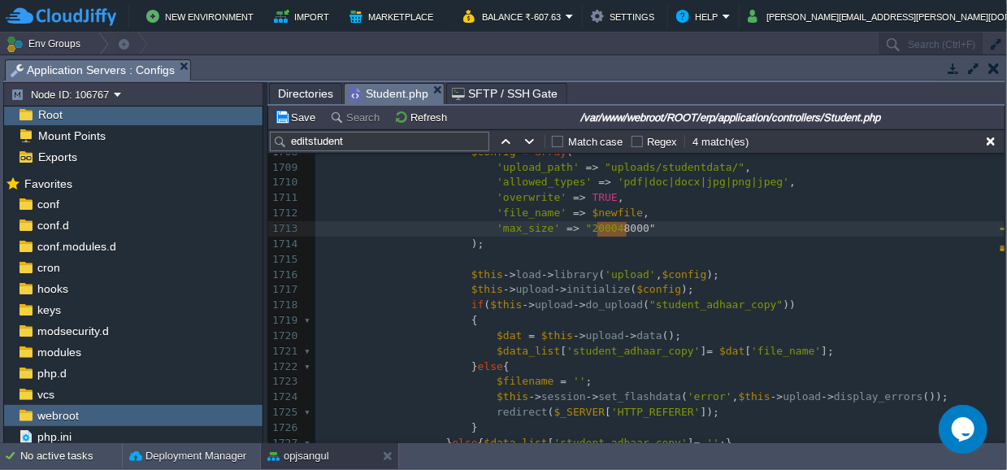
type textarea ""200048000""
drag, startPoint x: 626, startPoint y: 225, endPoint x: 561, endPoint y: 228, distance: 65.1
click at [636, 227] on span at bounding box center [639, 228] width 7 height 12
type textarea "2 * 1024"
drag, startPoint x: 611, startPoint y: 227, endPoint x: 557, endPoint y: 234, distance: 54.9
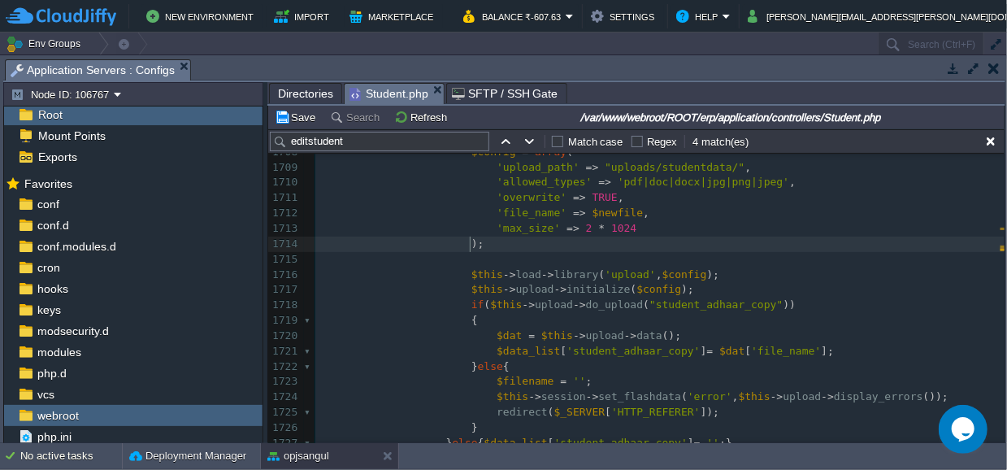
click at [471, 242] on div "xxxxxxxxxx 'overwrite' => TRUE , 1698 $data_list [ 'student_profile_photo' ] = …" at bounding box center [659, 313] width 689 height 674
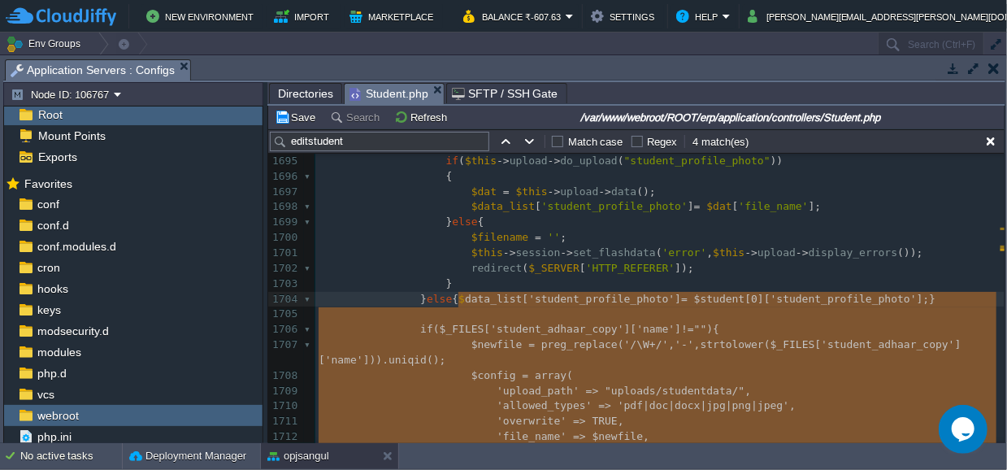
type textarea "data_list['student_profile_photo'] = $student[0]['student_profile_photo'];} if(…"
click at [458, 359] on pre "$newfile = preg_replace ( '/\W+/' , '-' , strtolower ( $_FILES [ 'student_adhaa…" at bounding box center [659, 352] width 689 height 31
click at [471, 372] on span "$config" at bounding box center [493, 375] width 45 height 12
click at [446, 371] on span at bounding box center [458, 375] width 25 height 15
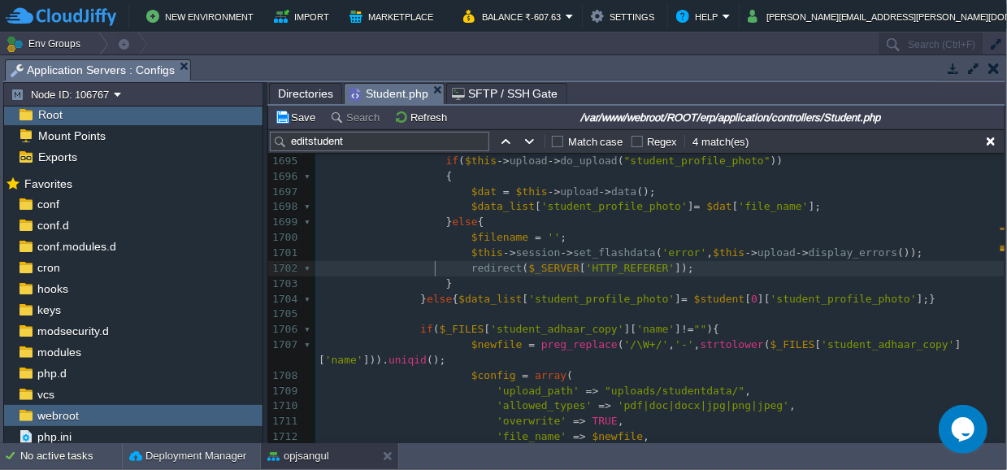
click at [428, 270] on span at bounding box center [432, 268] width 25 height 15
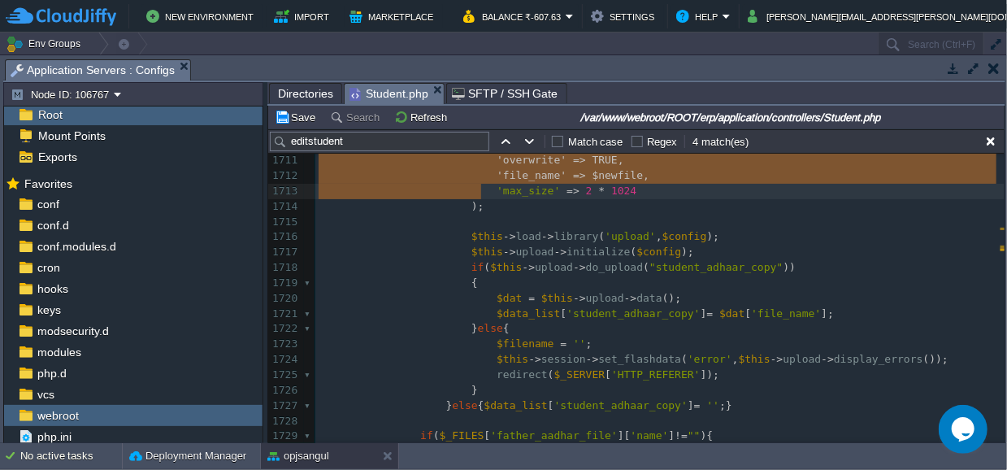
type textarea "$config = array( 'upload_path' => "uploads/studentdata/", 'allowed_types' => 'p…"
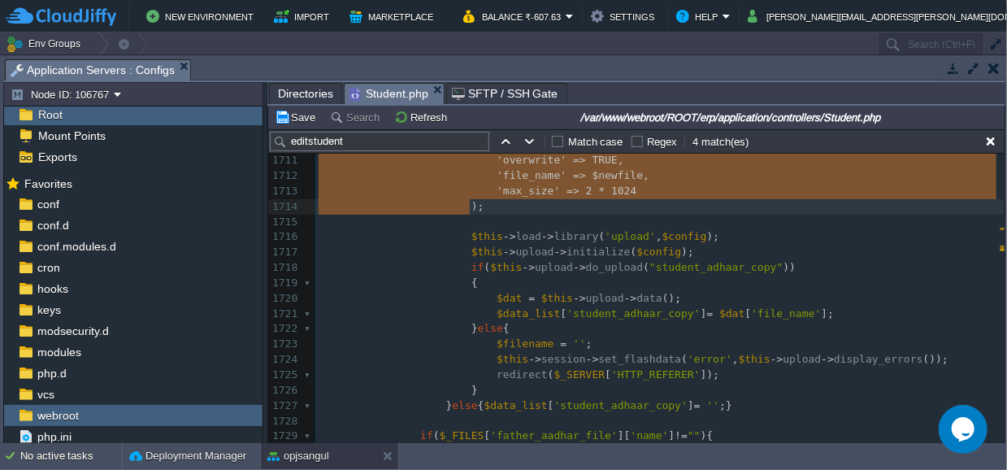
drag, startPoint x: 456, startPoint y: 374, endPoint x: 481, endPoint y: 206, distance: 169.3
click at [618, 161] on span "," at bounding box center [621, 160] width 7 height 12
click at [636, 194] on span at bounding box center [639, 191] width 7 height 12
click at [634, 229] on div "xxxxxxxxxx 'overwrite' => TRUE , 1684 $newfile = preg_replace ( '/\W+/' , '-' ,…" at bounding box center [659, 161] width 689 height 904
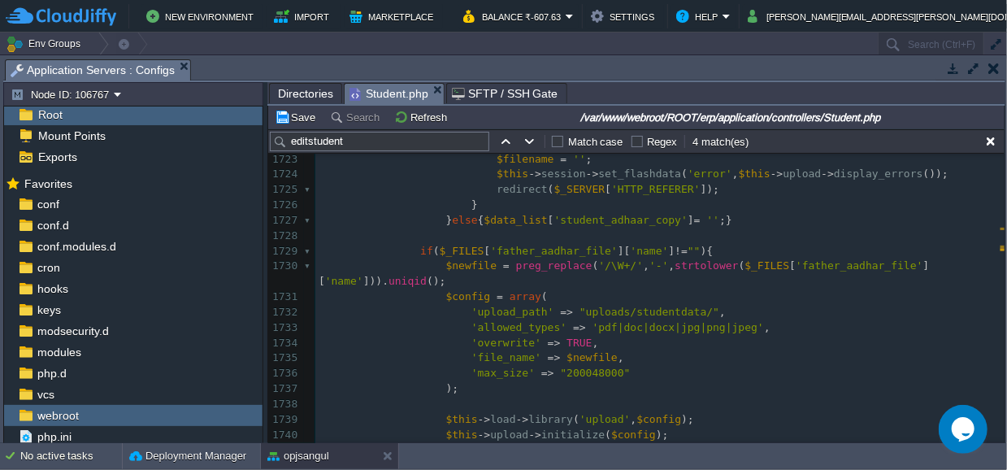
scroll to position [27564, 0]
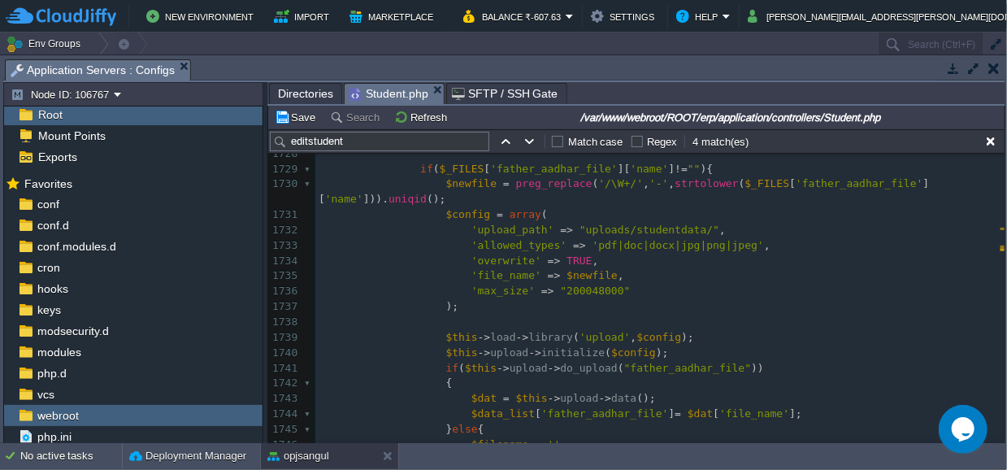
click at [568, 292] on div "xxxxxxxxxx 'overwrite' => TRUE , 1709 'upload_path' => "uploads/studentdata/" ,…" at bounding box center [659, 184] width 689 height 658
type textarea "200048000"
type textarea ""200048000""
drag, startPoint x: 602, startPoint y: 287, endPoint x: 540, endPoint y: 290, distance: 61.9
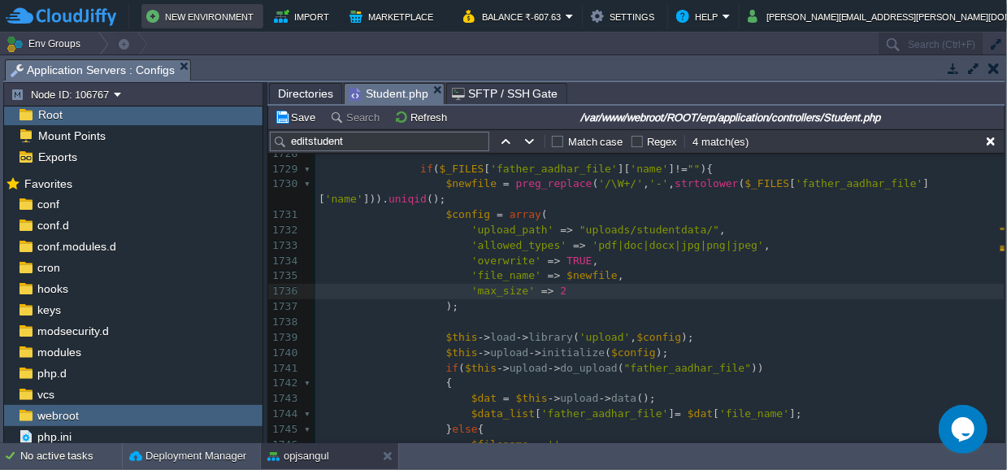
type textarea "2"
type textarea "*"
type textarea ""200048000""
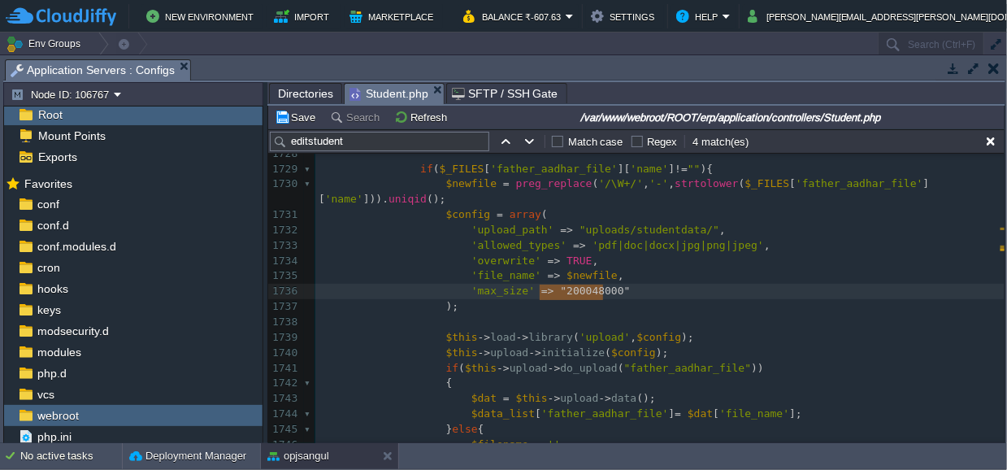
type textarea "200048000"
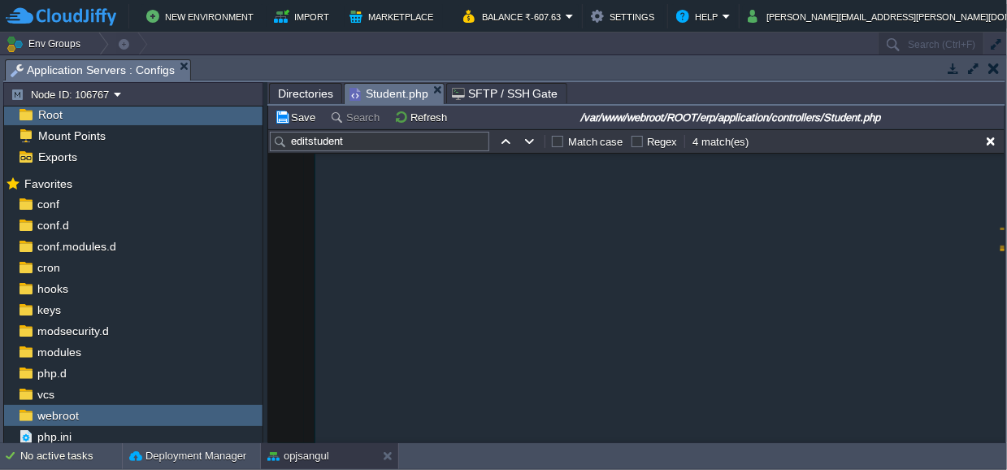
scroll to position [26998, 0]
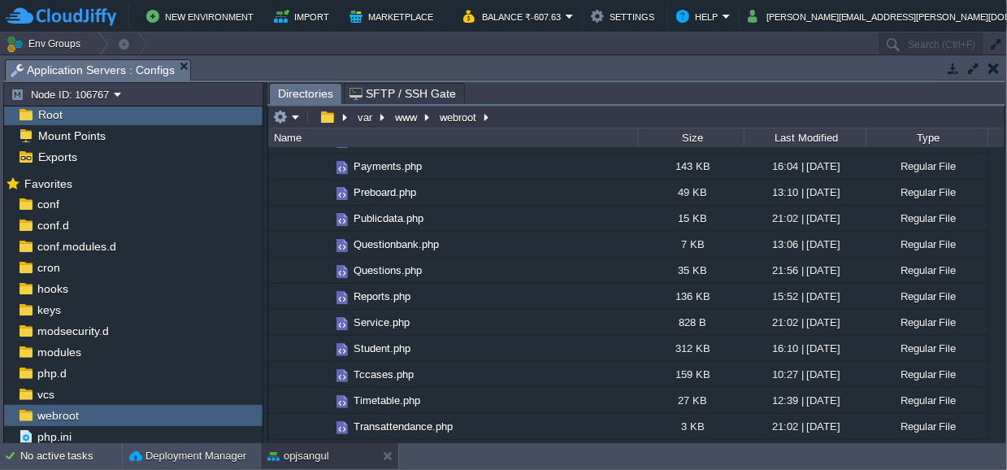
click at [992, 69] on button "button" at bounding box center [993, 68] width 11 height 15
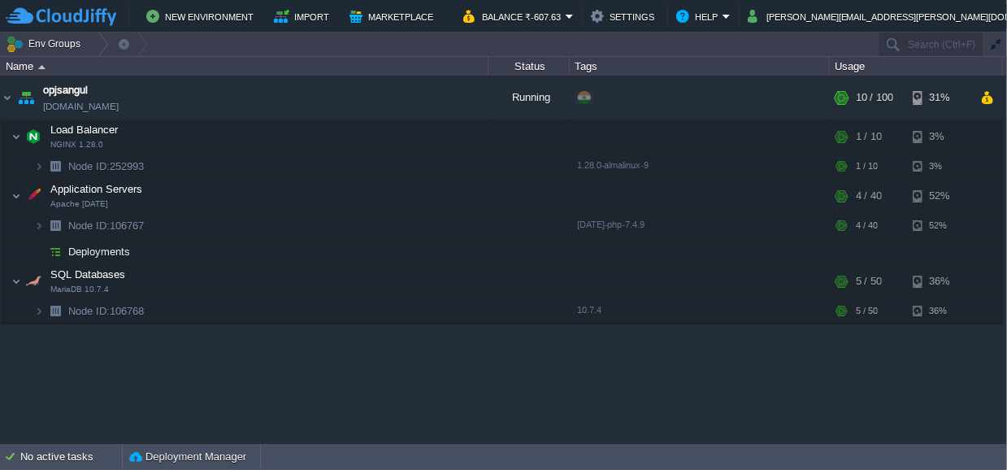
scroll to position [0, 0]
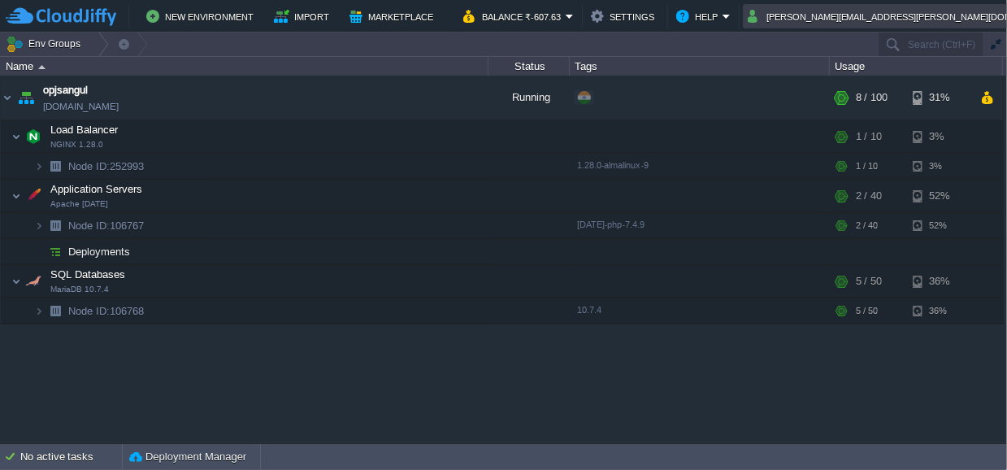
click at [996, 15] on em "[PERSON_NAME][EMAIL_ADDRESS][PERSON_NAME][DOMAIN_NAME]" at bounding box center [910, 17] width 325 height 20
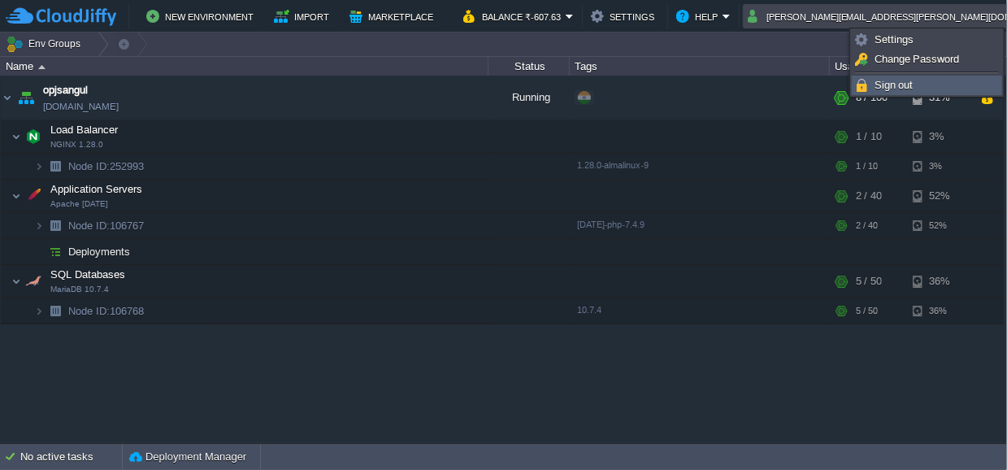
click at [882, 81] on span "Sign out" at bounding box center [894, 85] width 39 height 12
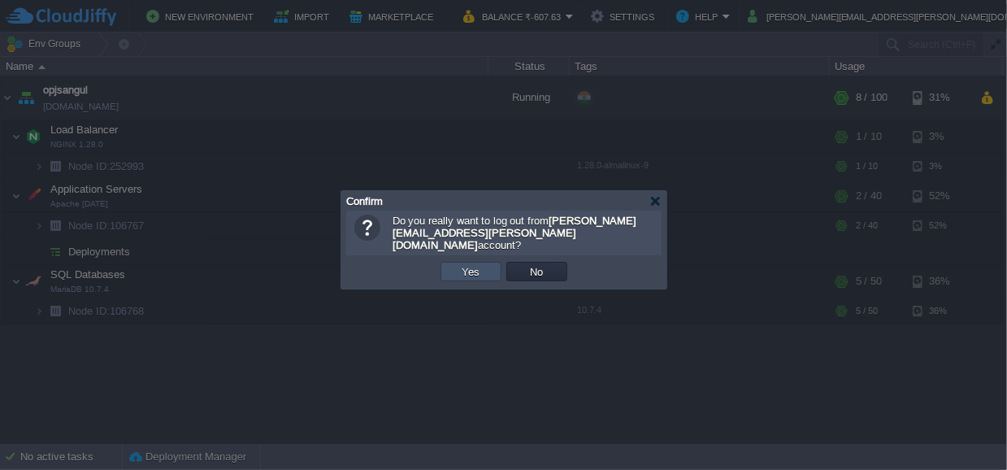
click at [461, 264] on button "Yes" at bounding box center [472, 271] width 28 height 15
